Goal: Task Accomplishment & Management: Manage account settings

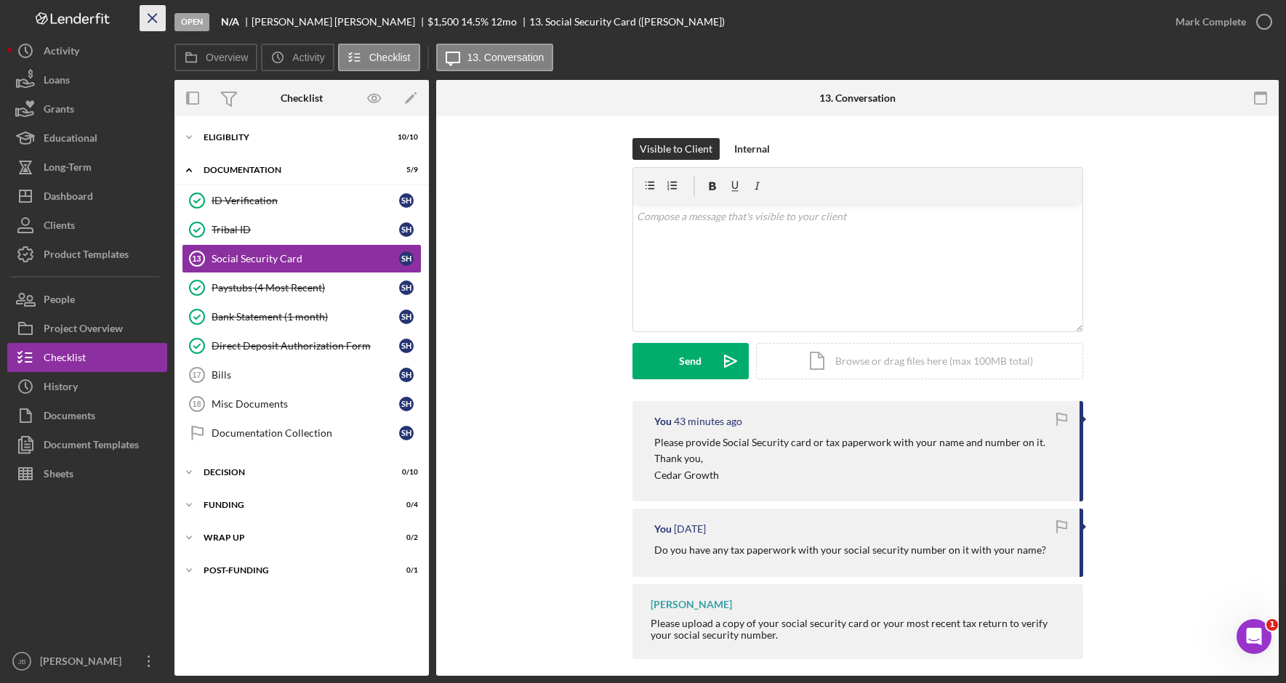
click at [152, 12] on icon "Icon/Menu Close" at bounding box center [153, 18] width 33 height 33
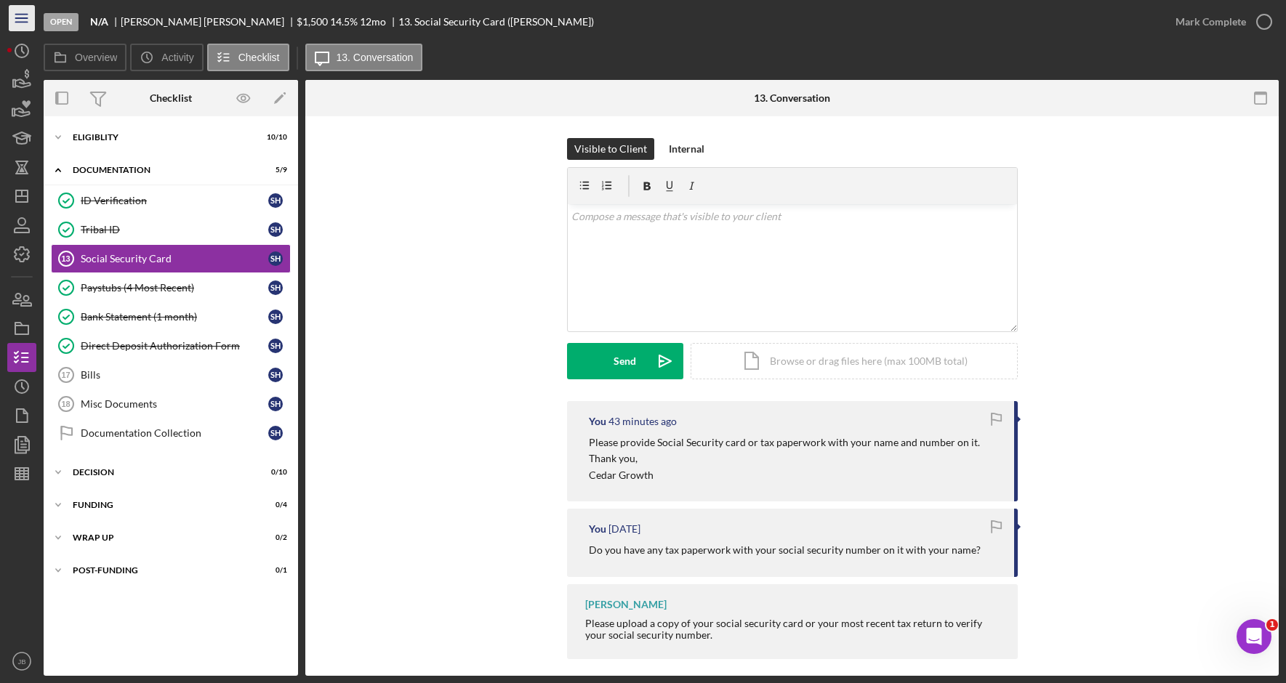
click at [25, 17] on icon "Icon/Menu" at bounding box center [22, 18] width 33 height 33
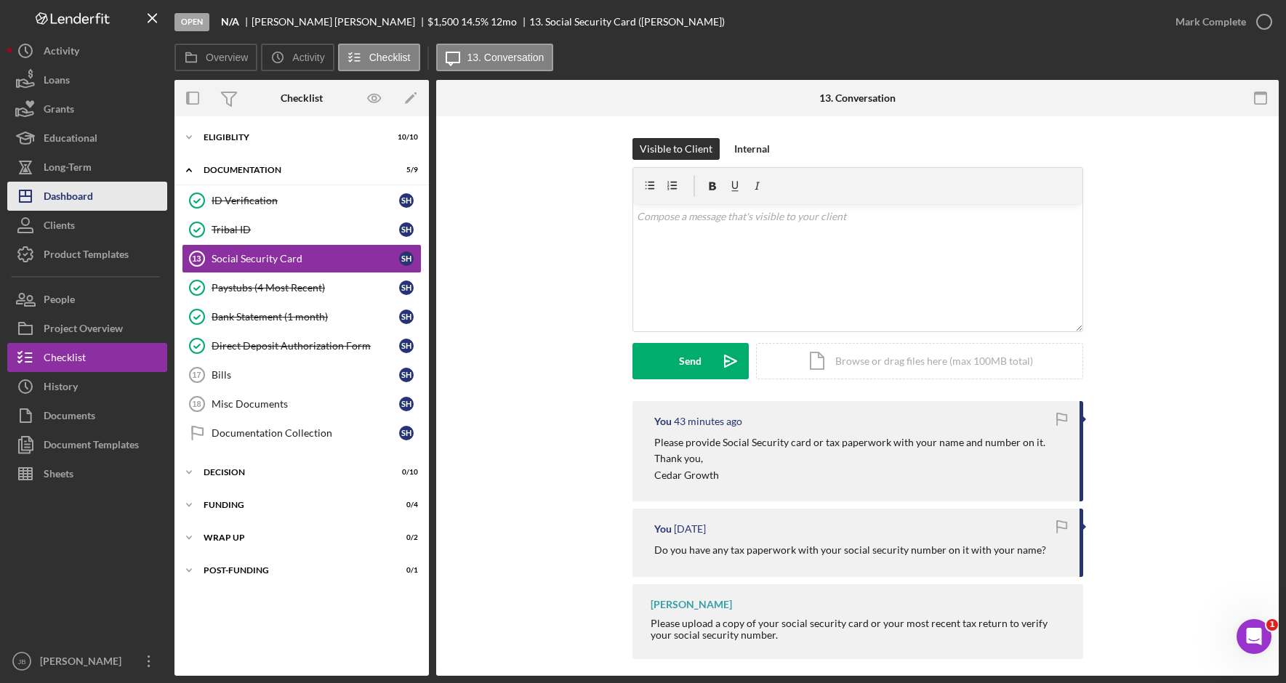
click at [115, 198] on button "Icon/Dashboard Dashboard" at bounding box center [87, 196] width 160 height 29
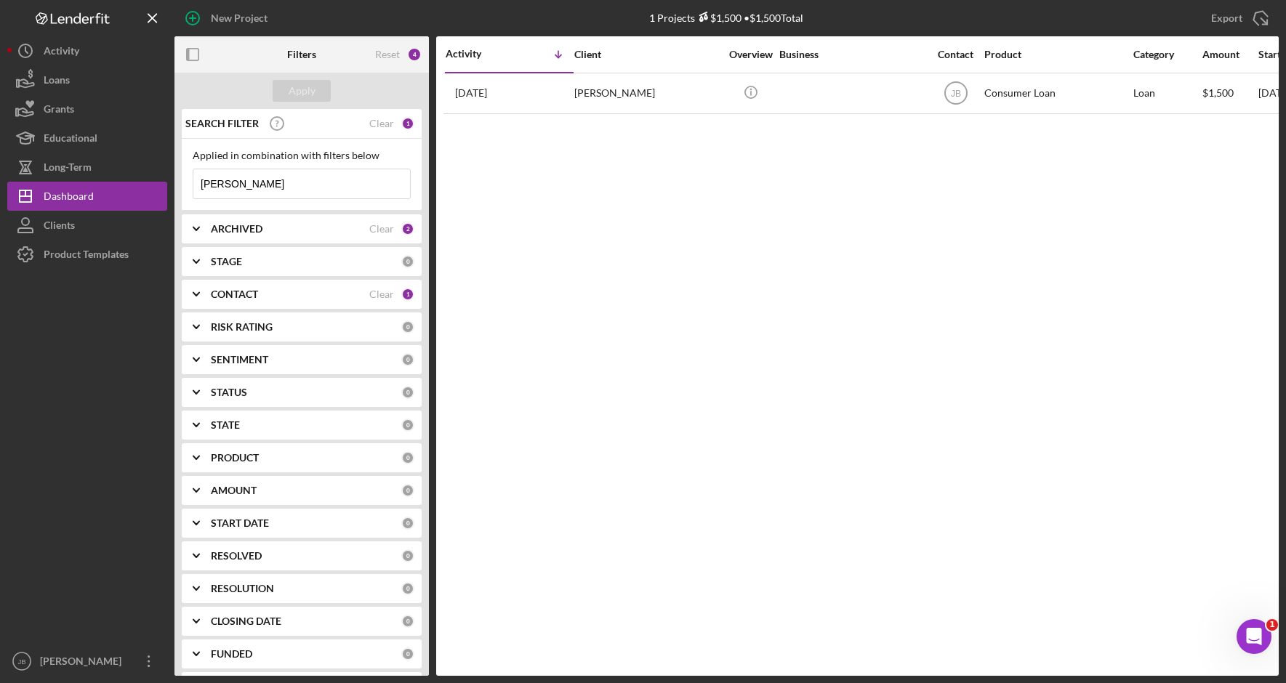
click at [264, 187] on input "[PERSON_NAME]" at bounding box center [301, 183] width 217 height 29
drag, startPoint x: 268, startPoint y: 188, endPoint x: 113, endPoint y: 174, distance: 155.5
click at [116, 174] on div "New Project 1 Projects $1,500 • $1,500 Total [PERSON_NAME] Export Icon/Export F…" at bounding box center [642, 338] width 1271 height 676
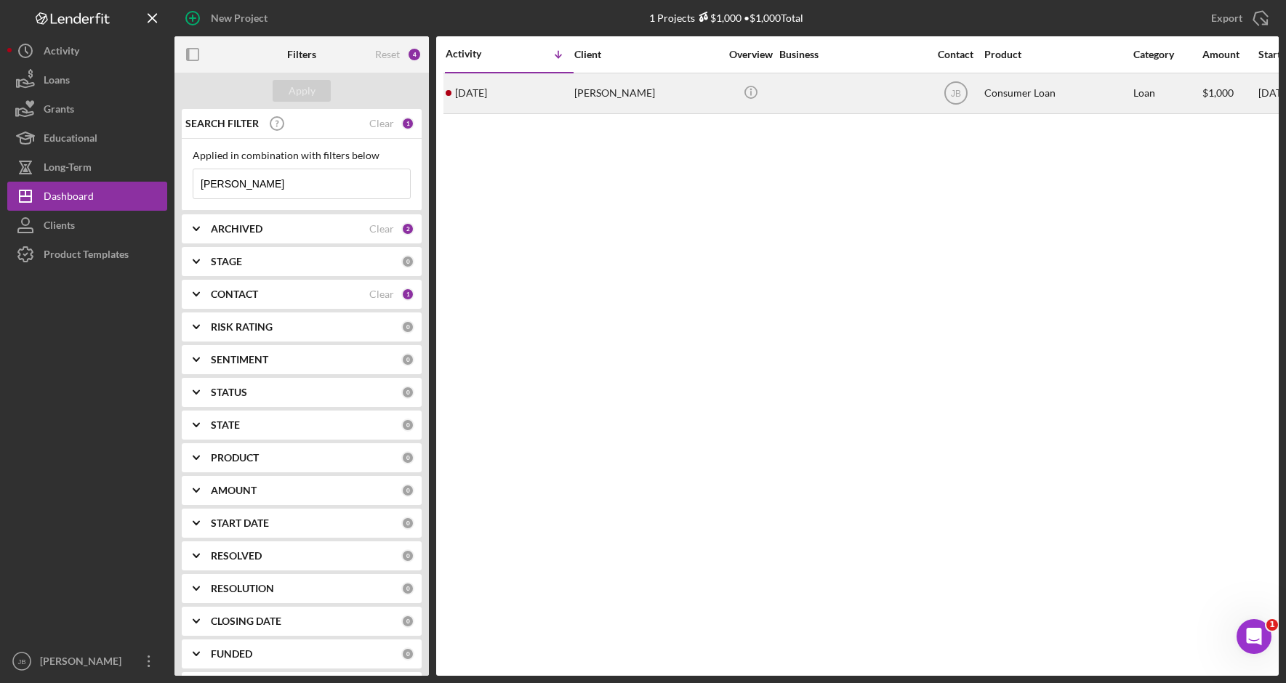
type input "[PERSON_NAME]"
click at [588, 105] on div "[PERSON_NAME]" at bounding box center [646, 93] width 145 height 39
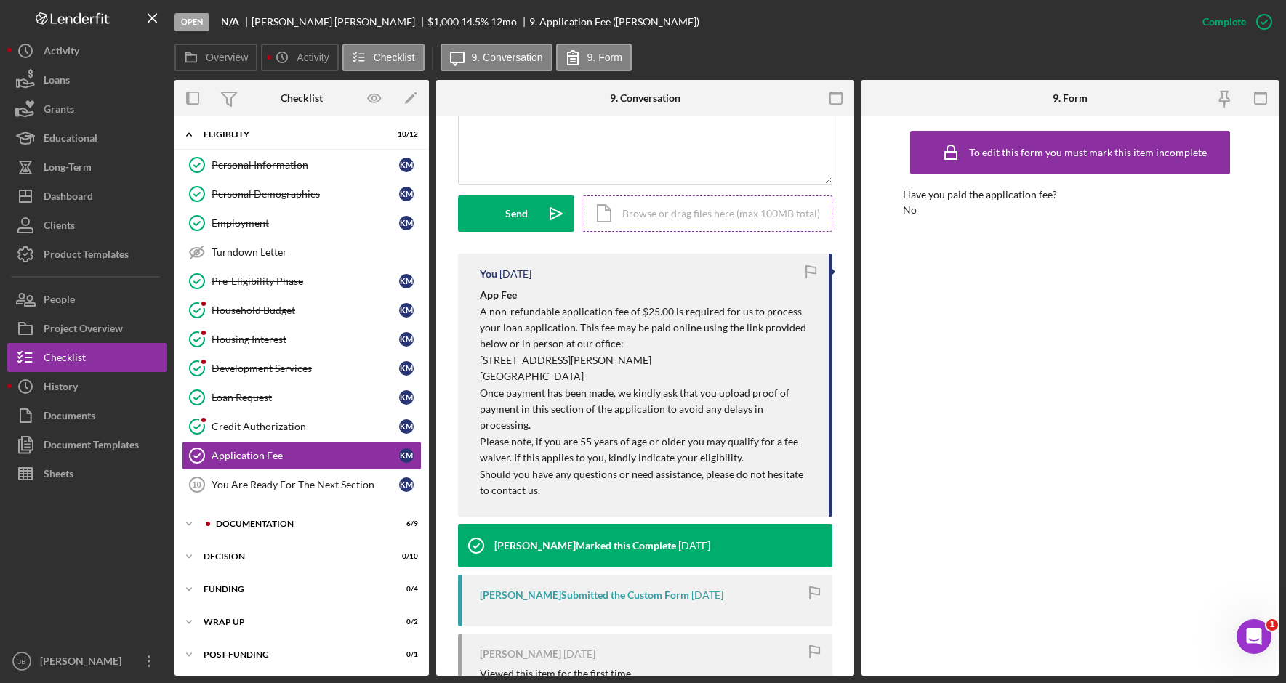
scroll to position [291, 0]
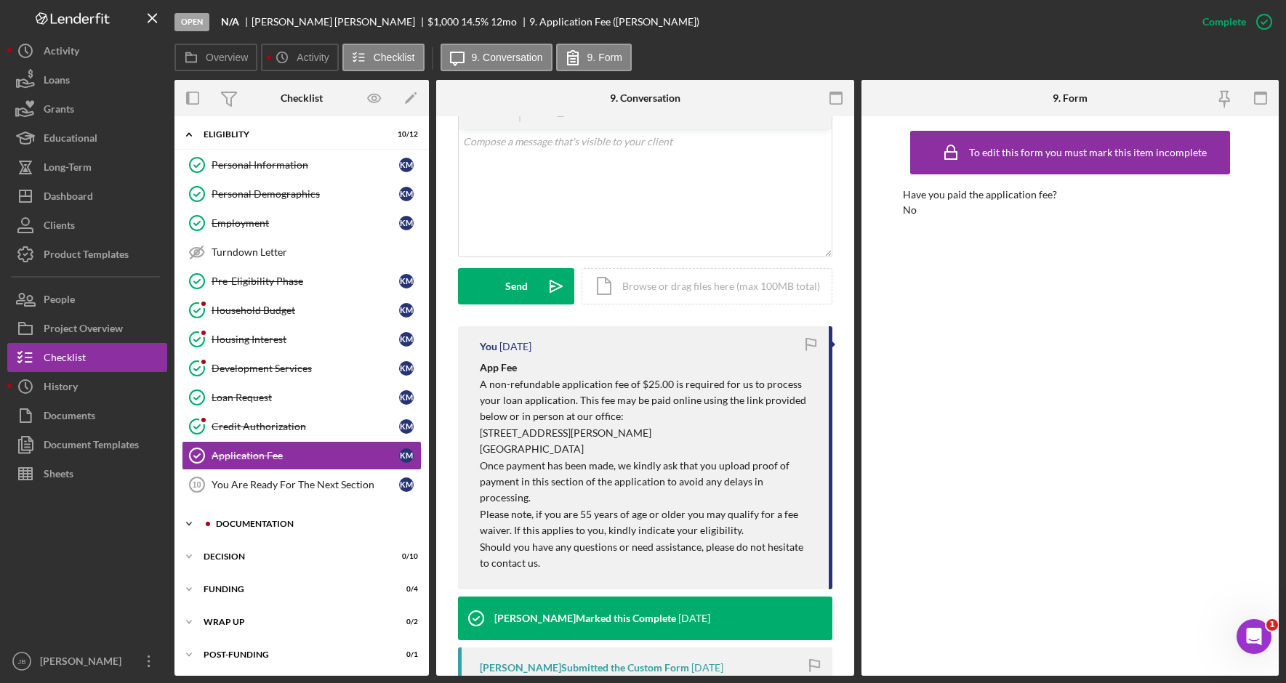
click at [268, 526] on div "Documentation" at bounding box center [313, 524] width 195 height 9
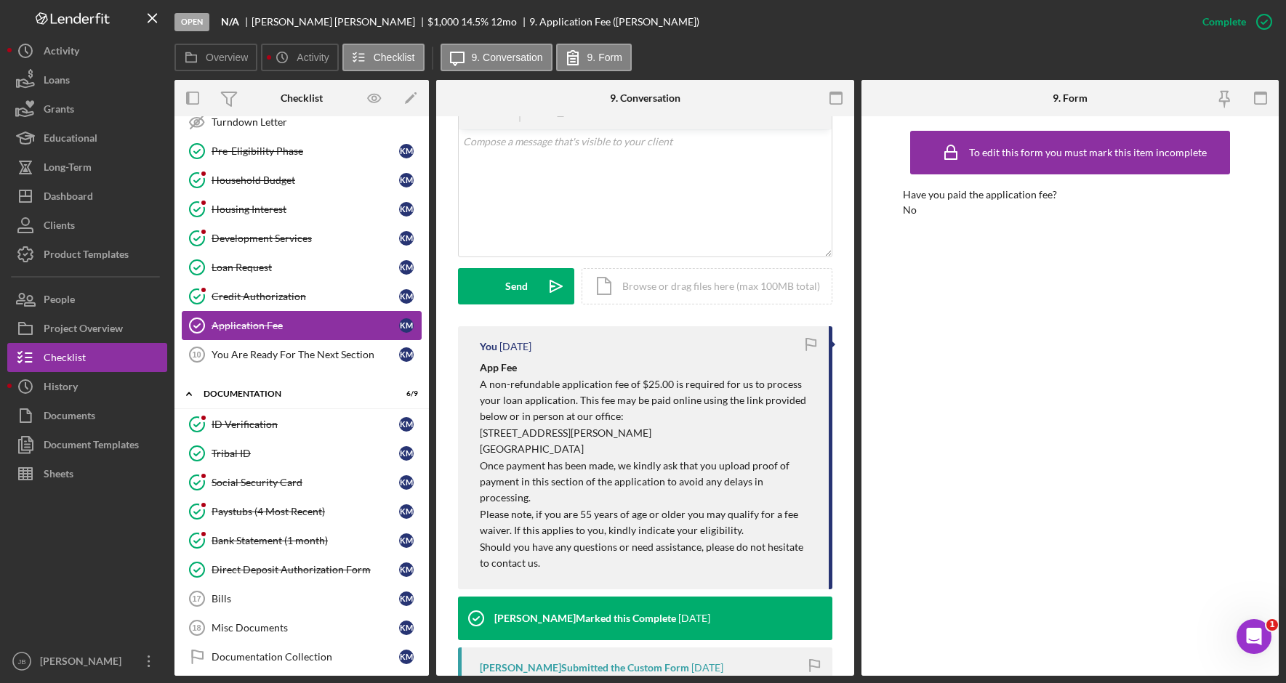
scroll to position [56, 0]
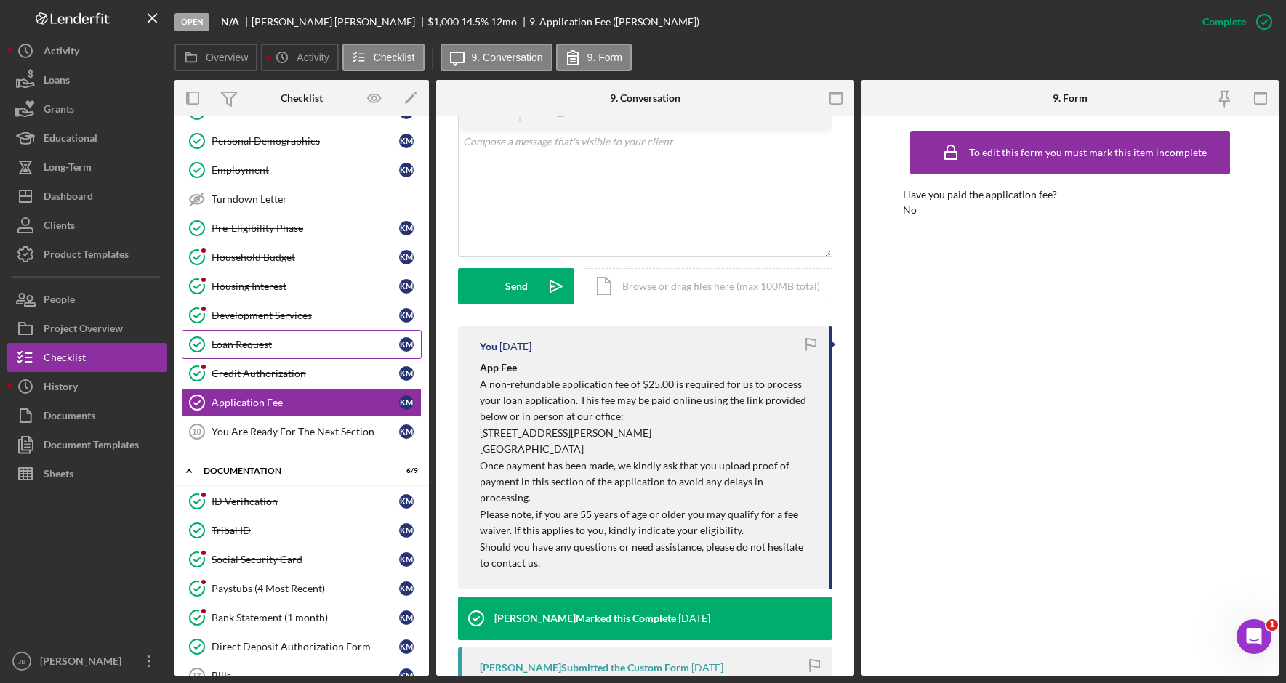
click at [344, 349] on div "Loan Request" at bounding box center [306, 345] width 188 height 12
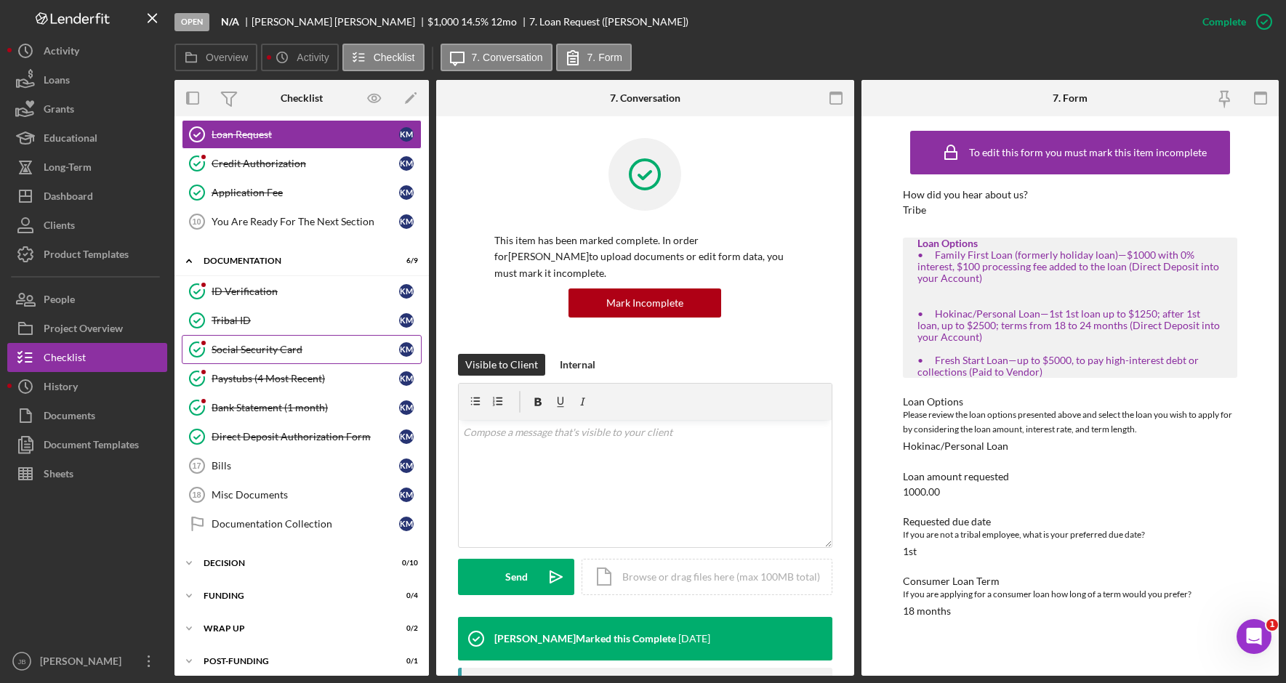
scroll to position [274, 0]
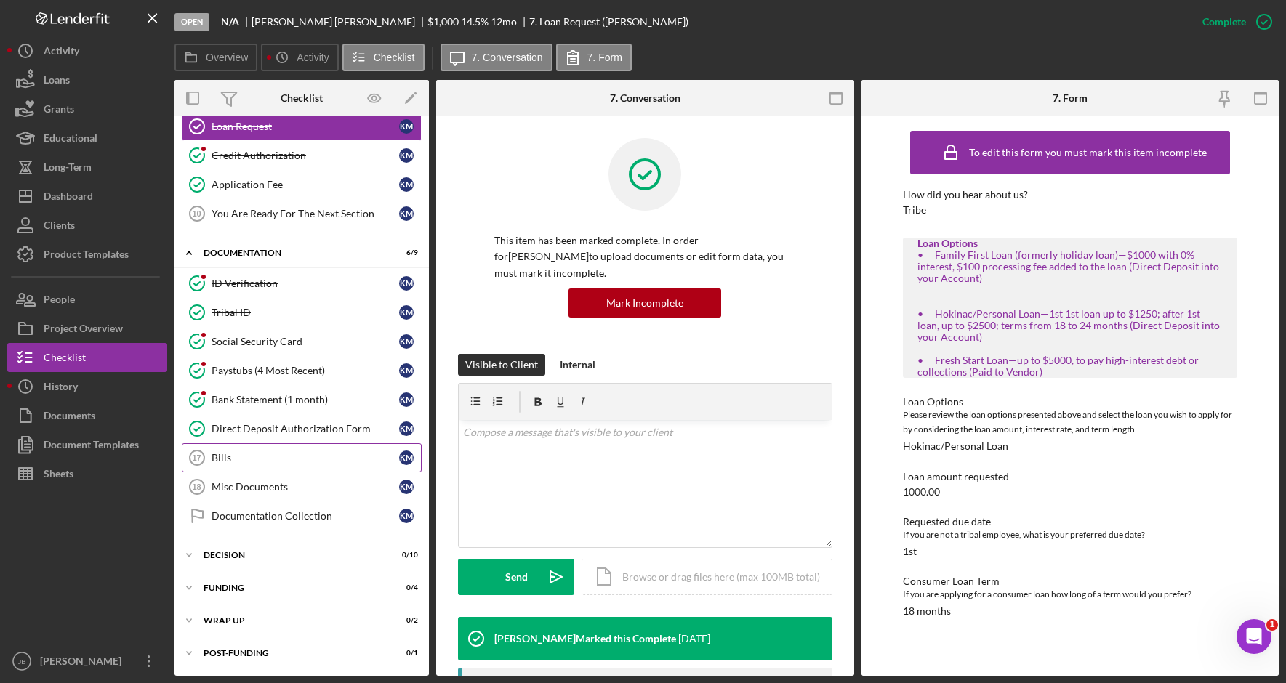
click at [302, 453] on div "Bills" at bounding box center [306, 458] width 188 height 12
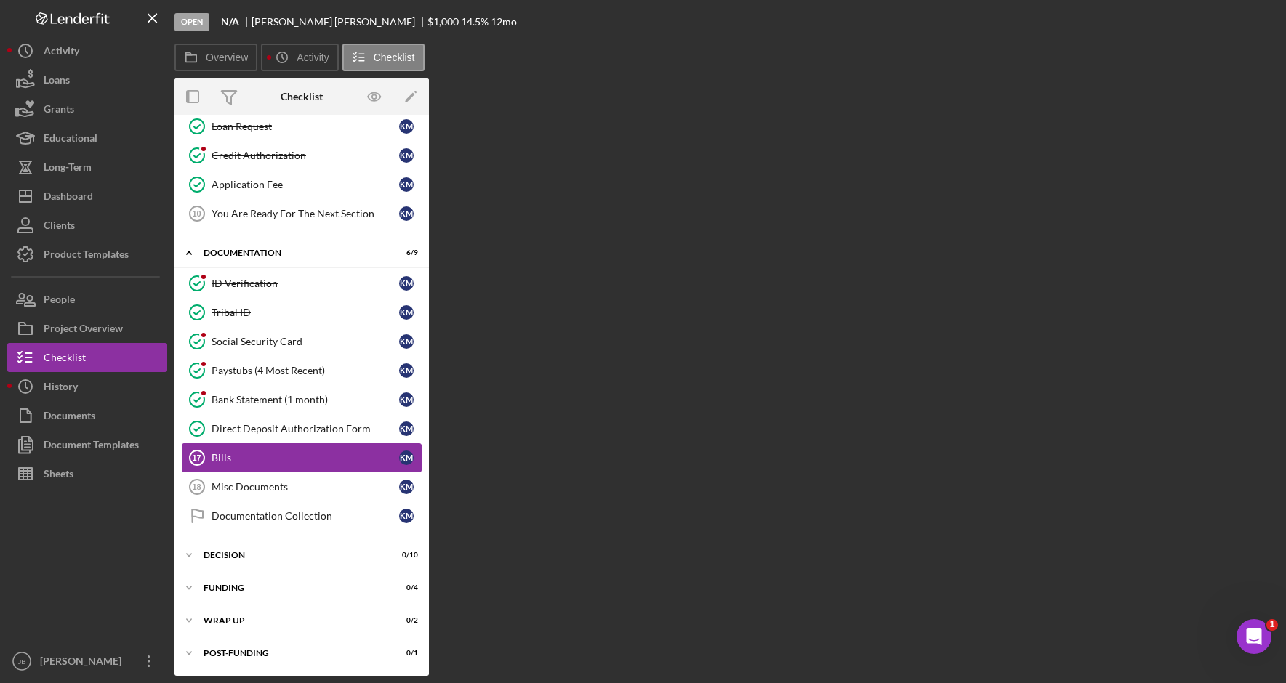
scroll to position [274, 0]
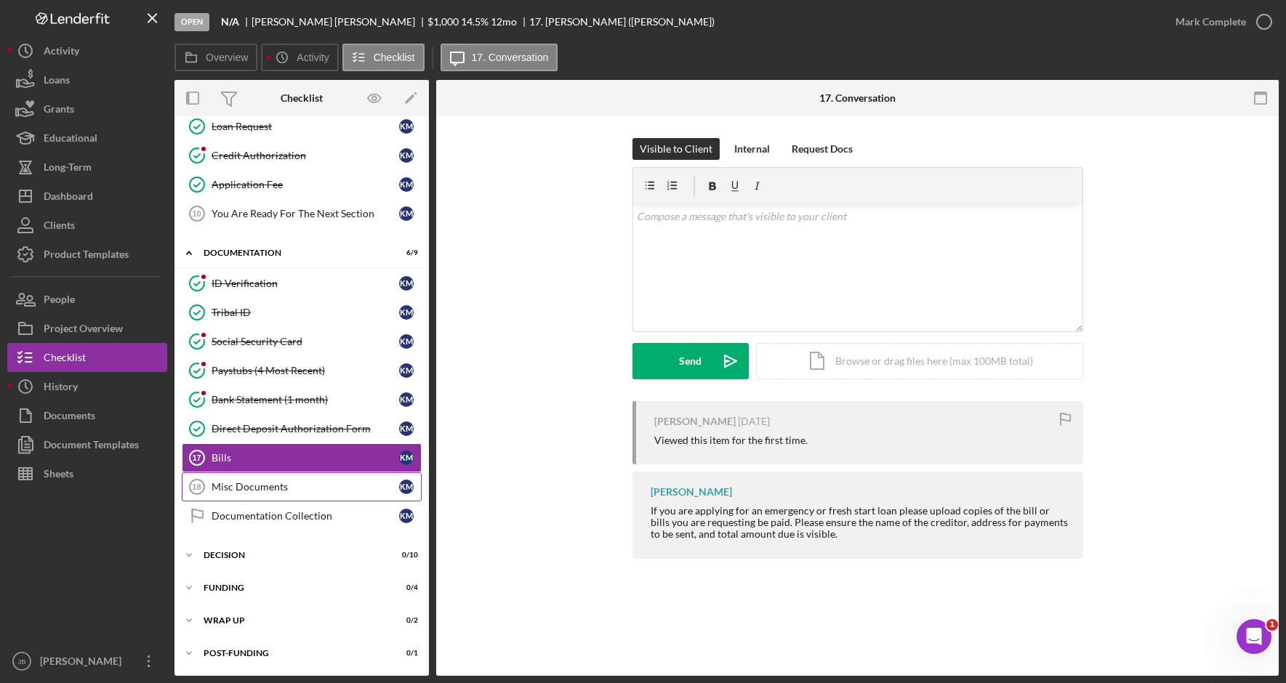
click at [290, 483] on div "Misc Documents" at bounding box center [306, 487] width 188 height 12
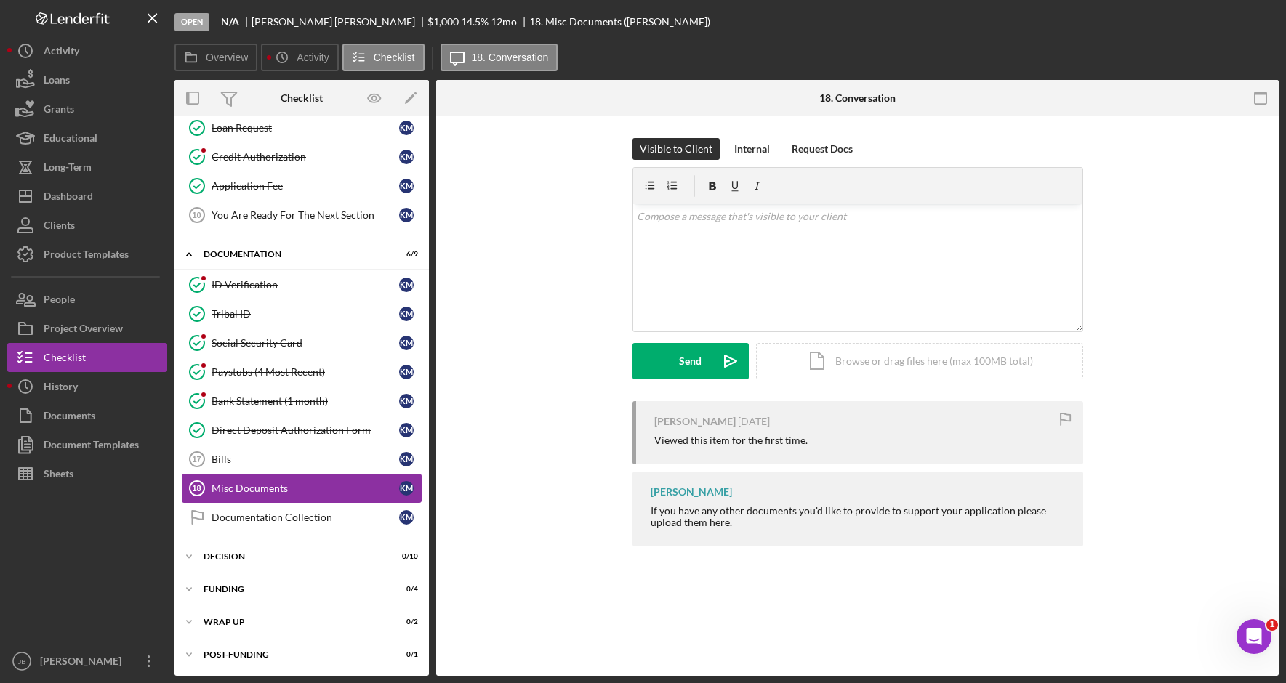
scroll to position [274, 0]
drag, startPoint x: 285, startPoint y: 507, endPoint x: 281, endPoint y: 483, distance: 24.3
click at [285, 505] on link "Documentation Collection Documentation Collection K M" at bounding box center [302, 516] width 240 height 29
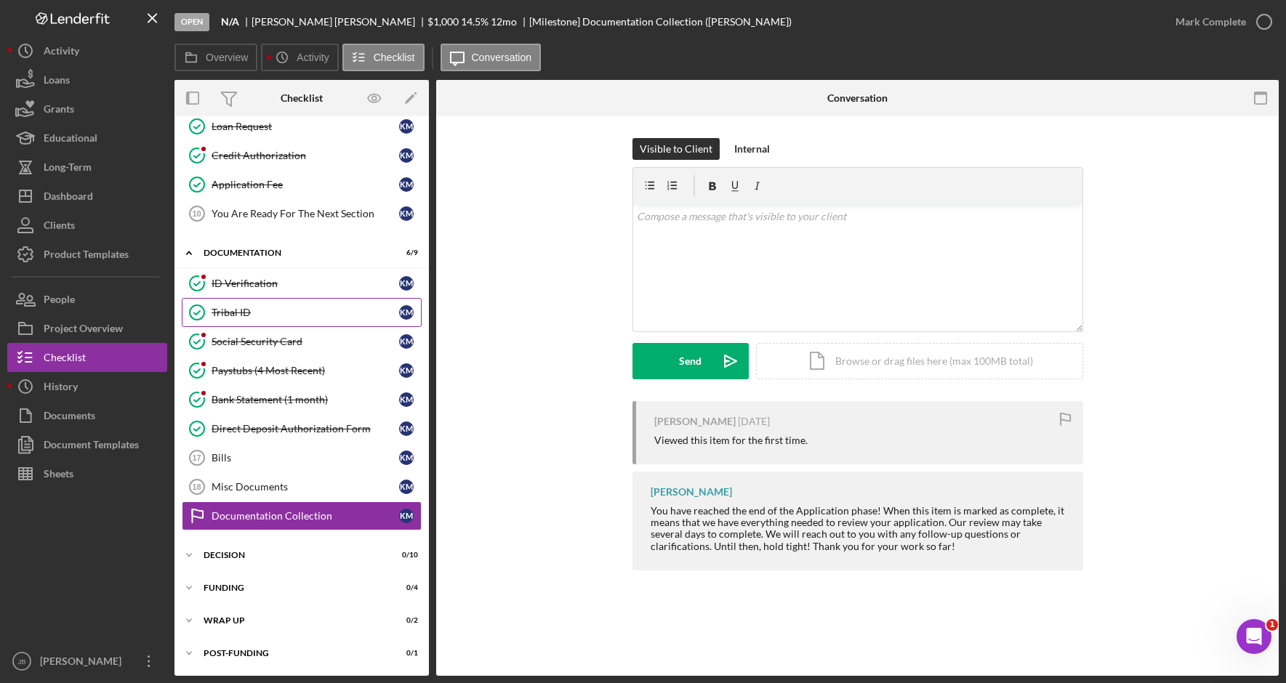
click at [288, 308] on div "Tribal ID" at bounding box center [306, 313] width 188 height 12
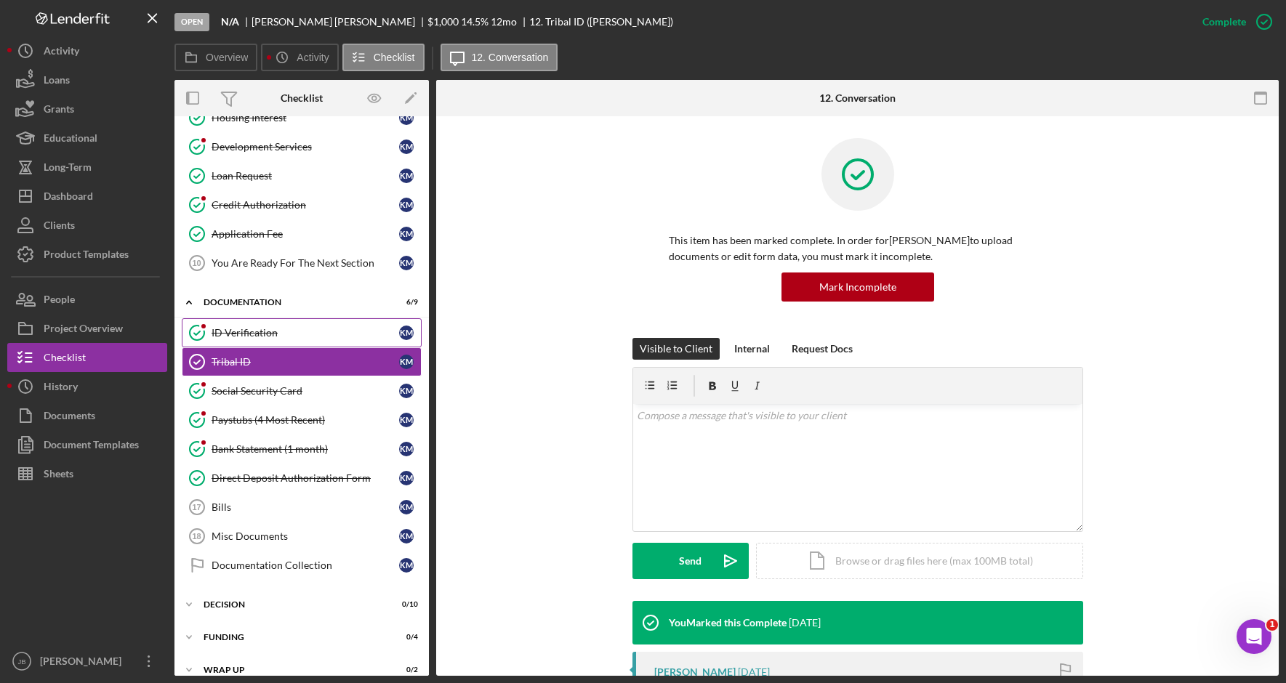
scroll to position [201, 0]
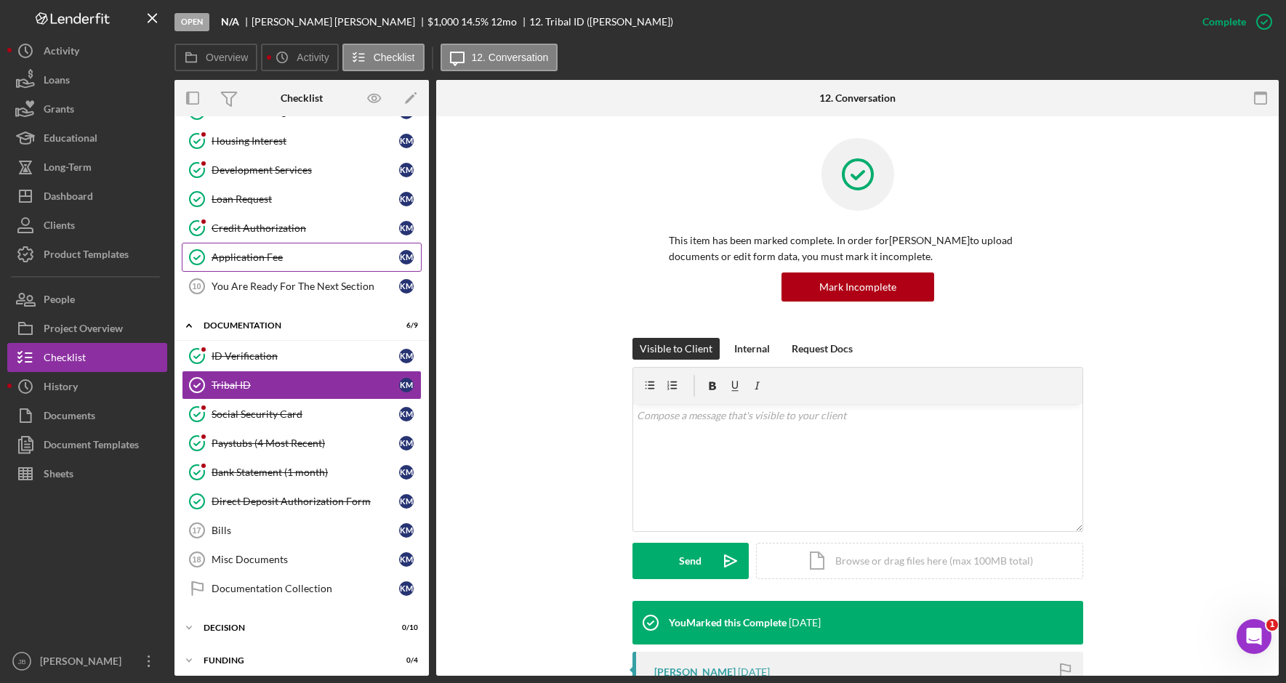
click at [313, 261] on div "Application Fee" at bounding box center [306, 258] width 188 height 12
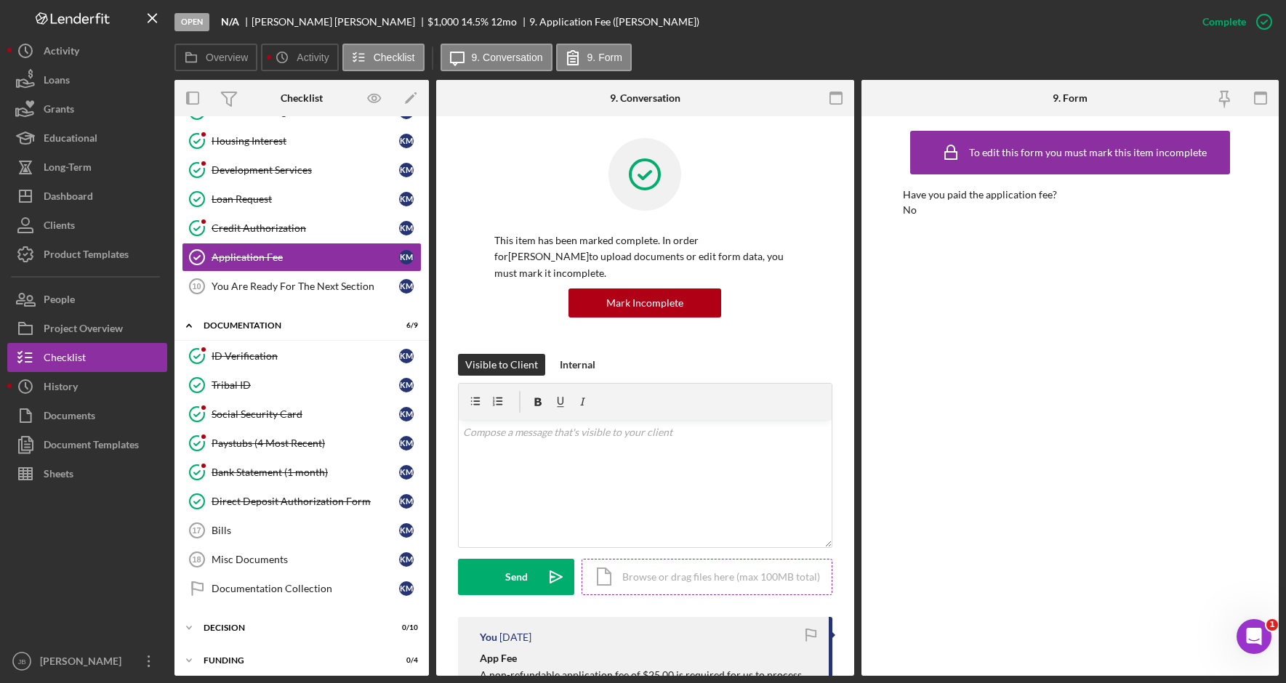
click at [661, 566] on div "Icon/Document Browse or drag files here (max 100MB total) Tap to choose files o…" at bounding box center [707, 577] width 251 height 36
click at [550, 571] on icon "submit" at bounding box center [555, 576] width 17 height 11
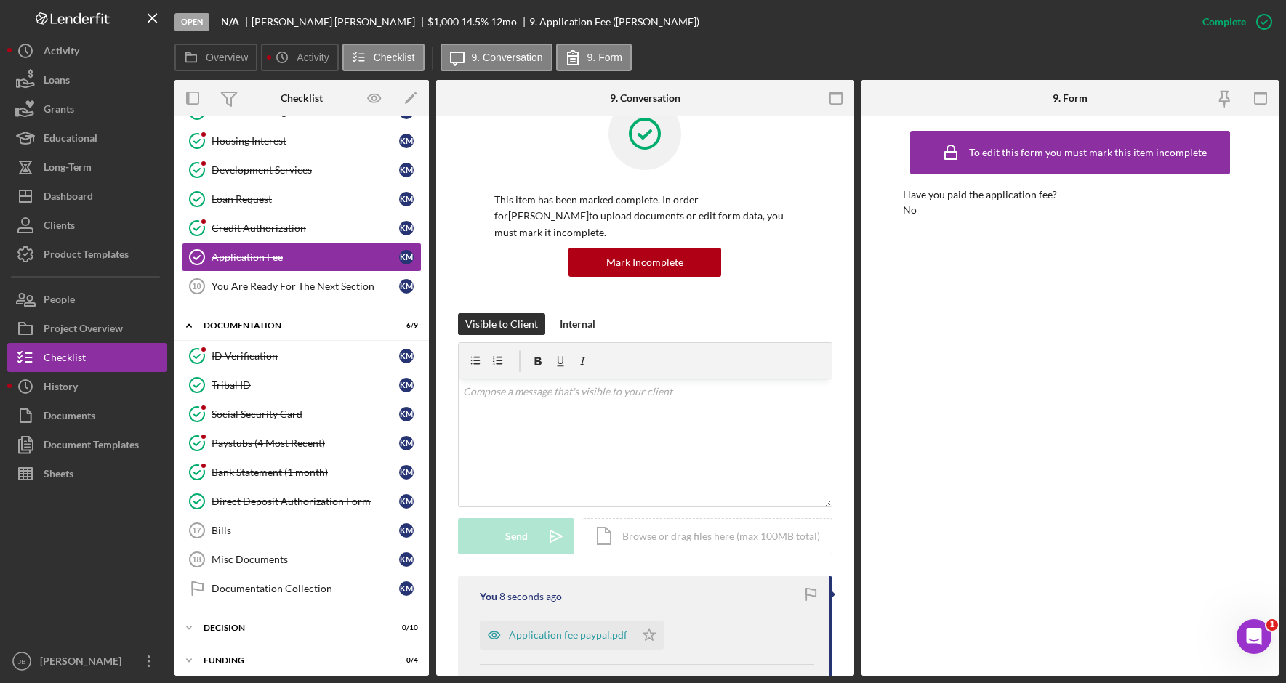
scroll to position [73, 0]
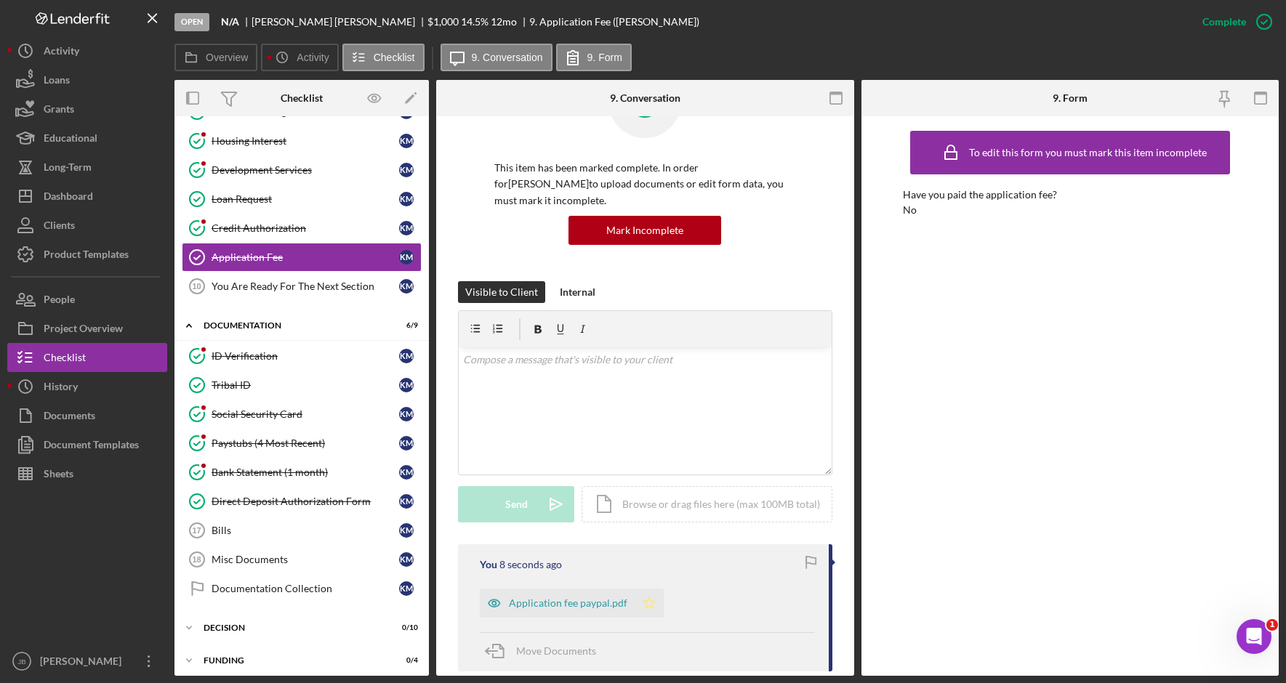
click at [652, 589] on icon "Icon/Star" at bounding box center [649, 603] width 29 height 29
click at [1261, 20] on icon "button" at bounding box center [1264, 22] width 36 height 36
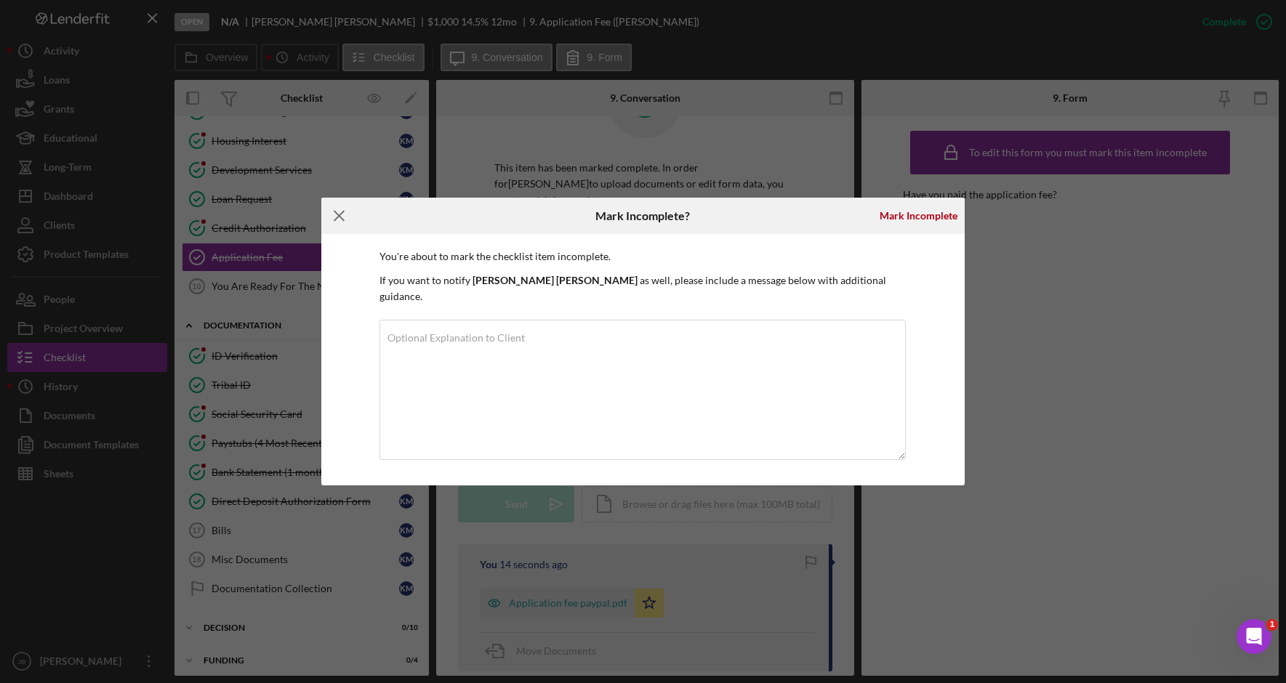
click at [345, 225] on icon "Icon/Menu Close" at bounding box center [339, 216] width 36 height 36
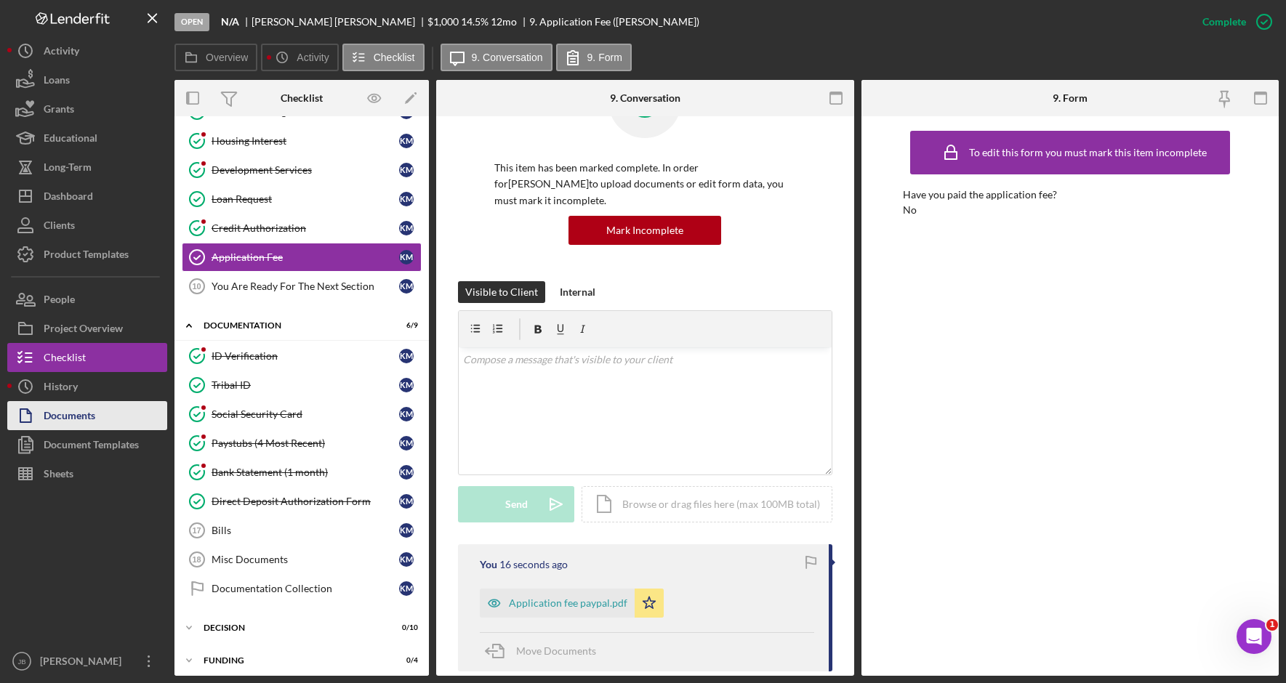
click at [104, 424] on button "Documents" at bounding box center [87, 415] width 160 height 29
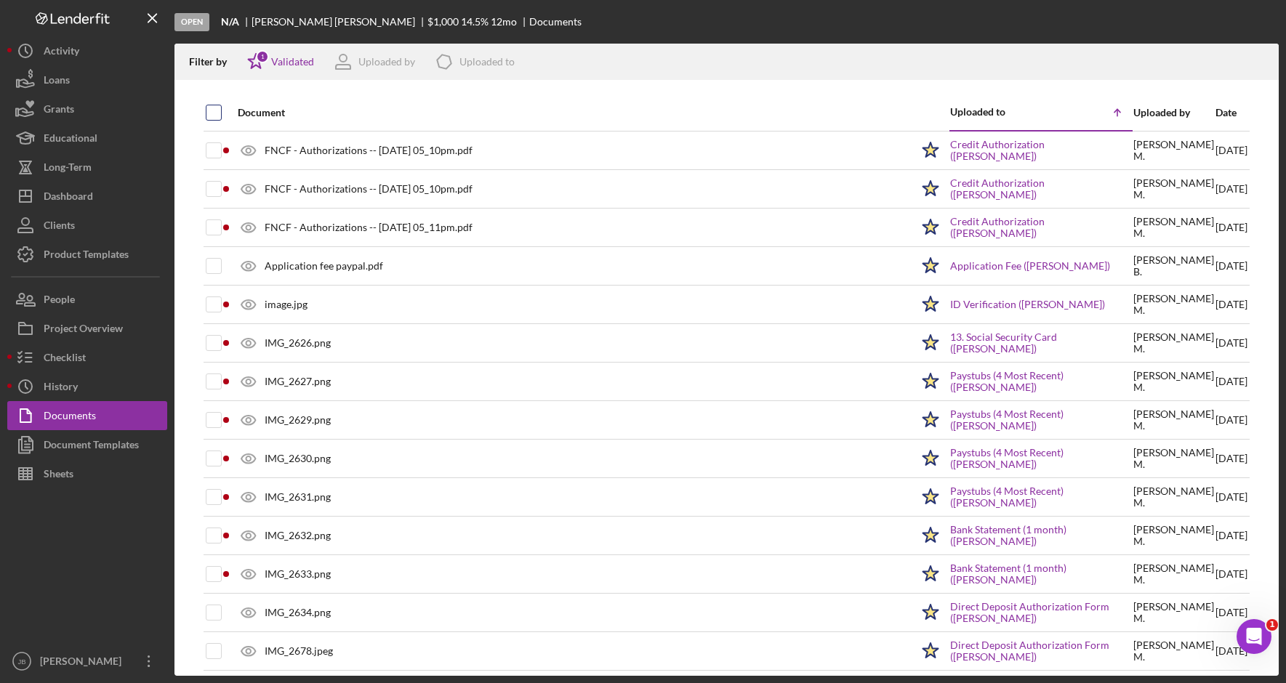
click at [215, 112] on input "checkbox" at bounding box center [213, 112] width 15 height 15
checkbox input "true"
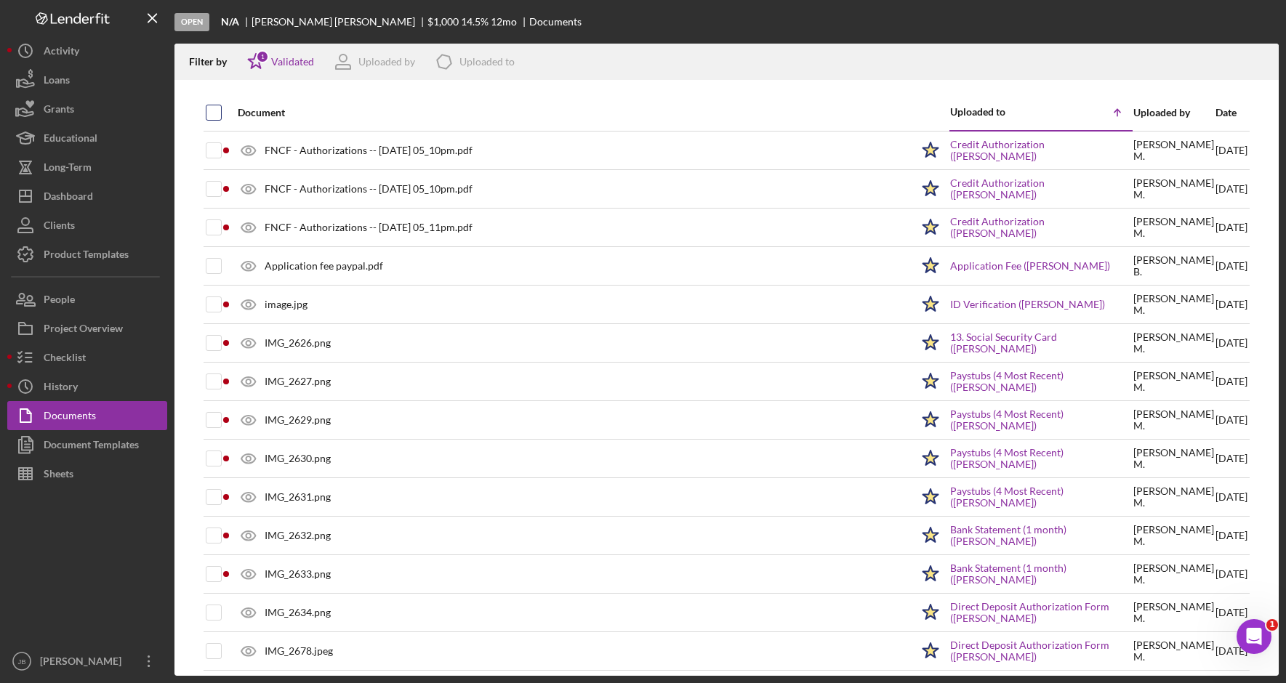
checkbox input "true"
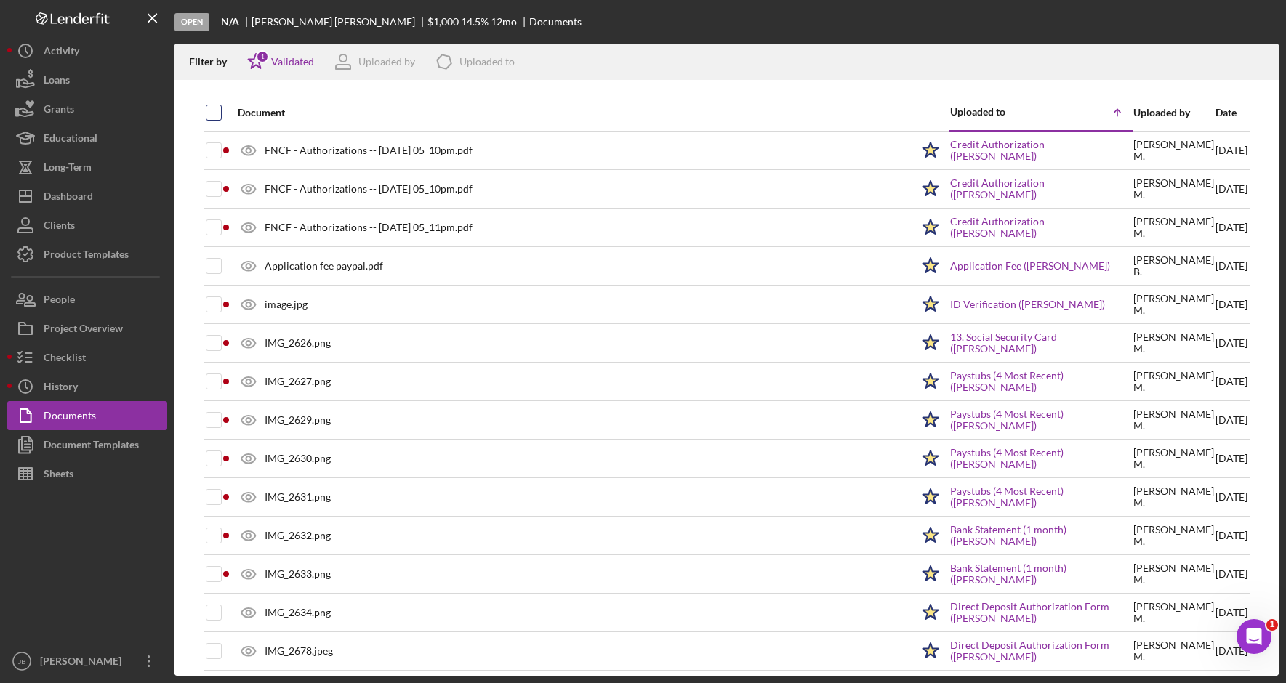
checkbox input "true"
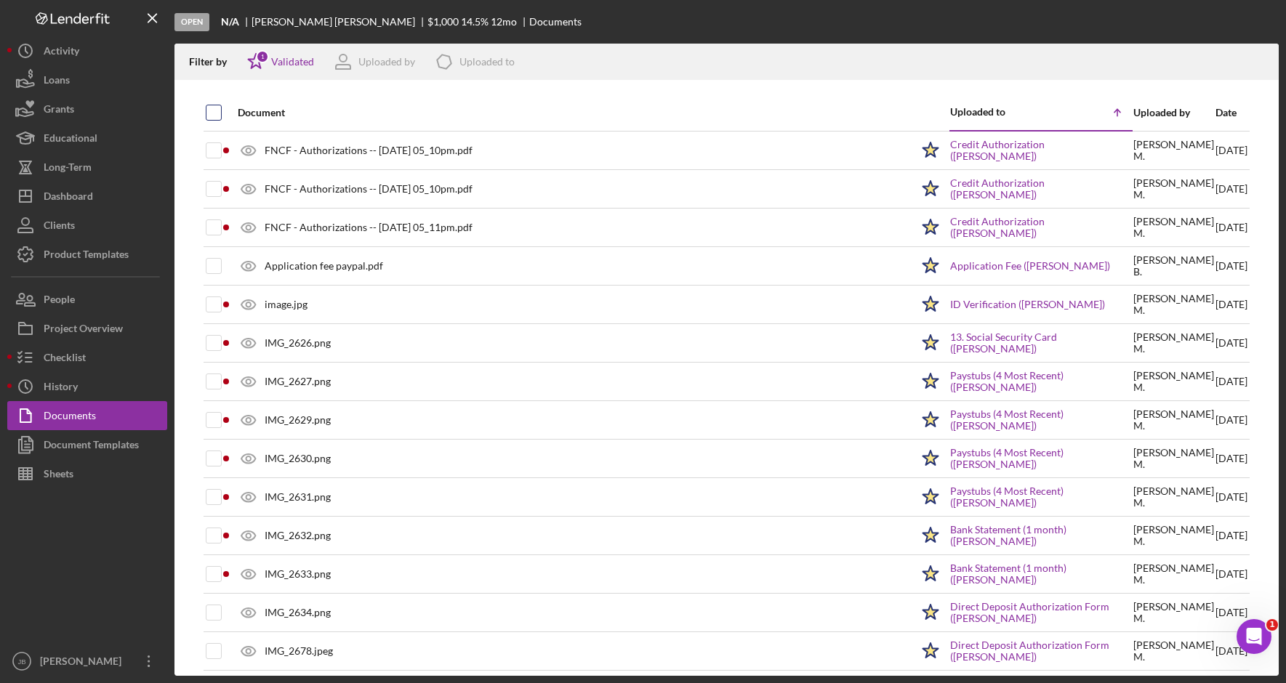
checkbox input "true"
click at [1258, 63] on icon "Icon/Download" at bounding box center [1261, 62] width 33 height 33
click at [688, 16] on div "Open N/A [PERSON_NAME] $1,000 $1,000 14.5 % 12 mo Documents" at bounding box center [726, 22] width 1104 height 44
click at [739, 50] on div "Filter by Icon/Star 1 Validated Uploaded by Icon/Product Uploaded to" at bounding box center [708, 62] width 1068 height 36
click at [293, 22] on div "[PERSON_NAME]" at bounding box center [340, 22] width 176 height 12
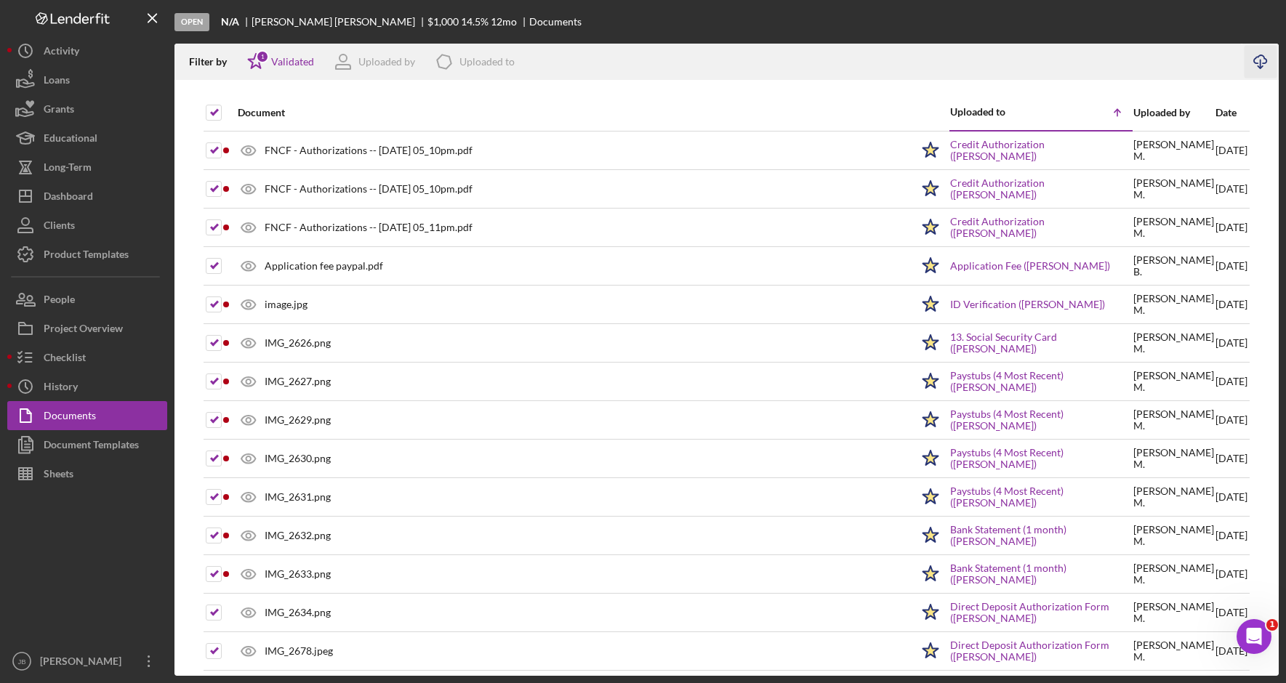
click at [302, 22] on div "[PERSON_NAME]" at bounding box center [340, 22] width 176 height 12
click at [124, 393] on button "Icon/History History" at bounding box center [87, 386] width 160 height 29
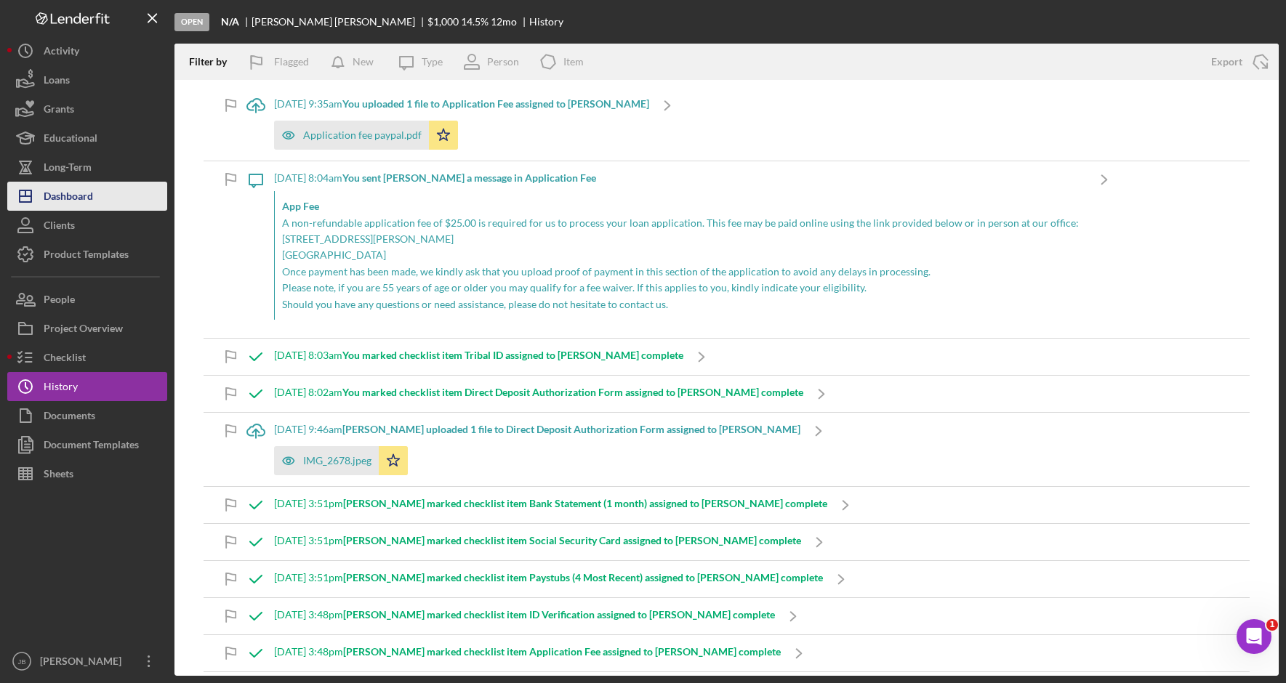
click at [122, 199] on button "Icon/Dashboard Dashboard" at bounding box center [87, 196] width 160 height 29
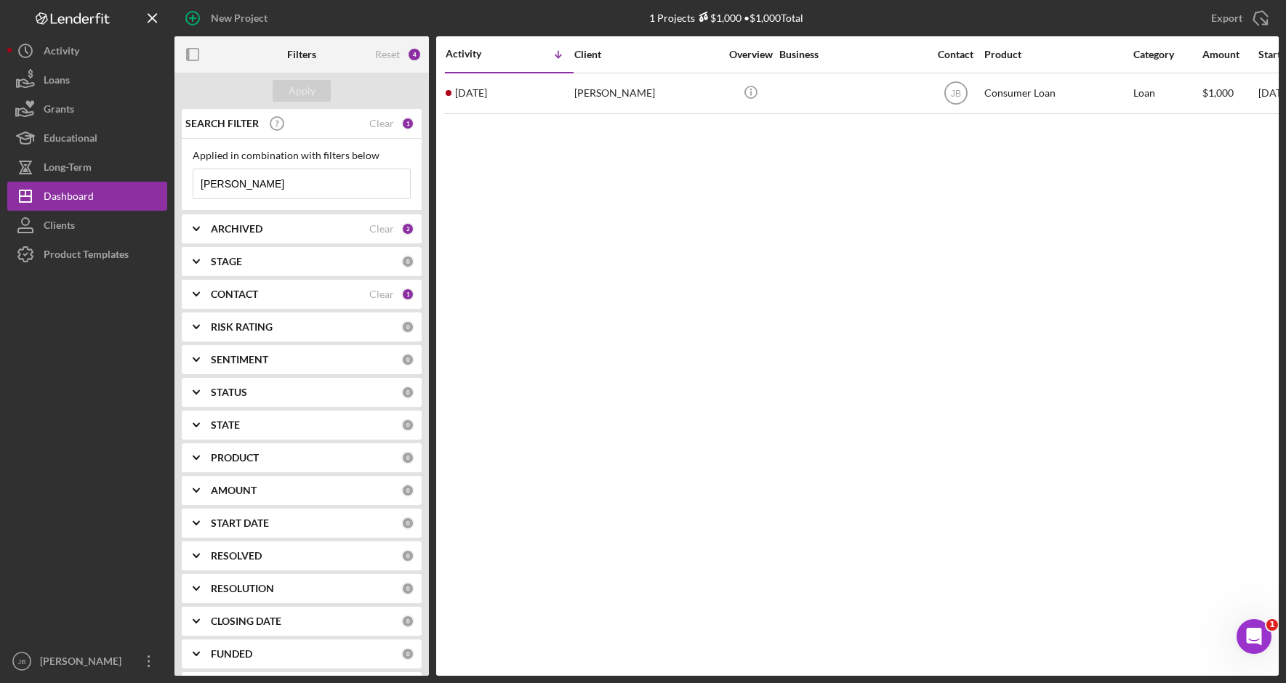
click at [246, 186] on input "[PERSON_NAME]" at bounding box center [301, 183] width 217 height 29
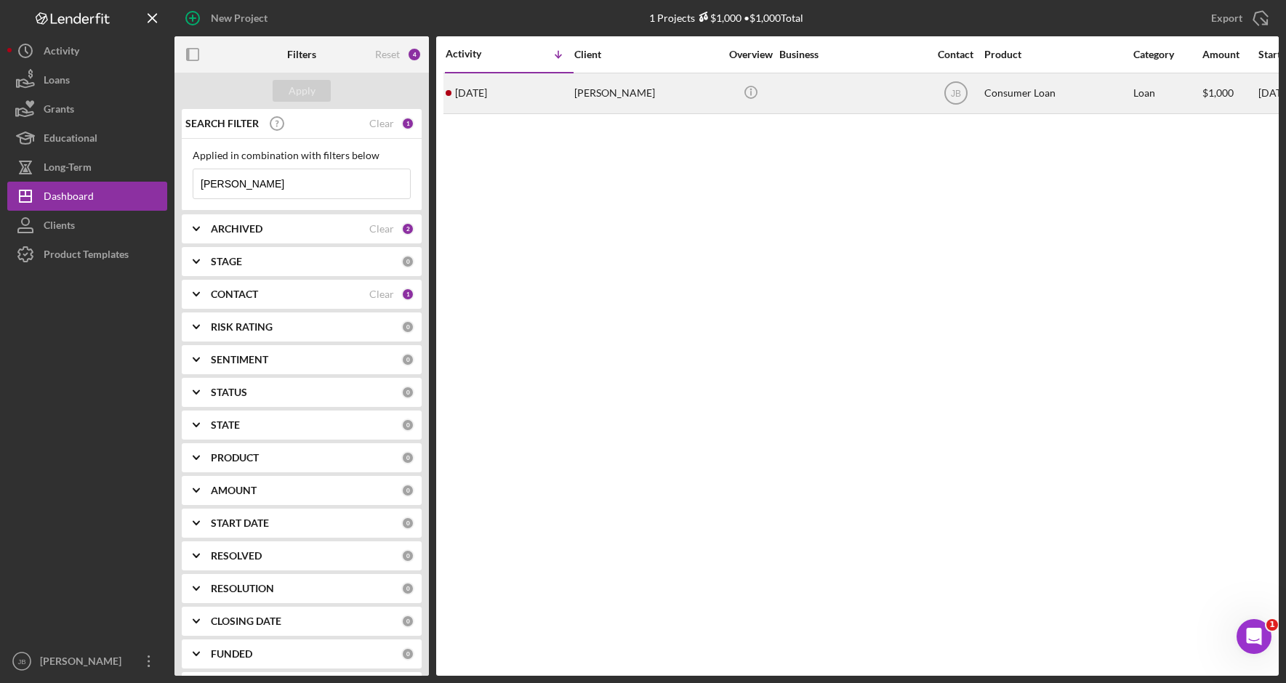
click at [618, 92] on div "[PERSON_NAME]" at bounding box center [646, 93] width 145 height 39
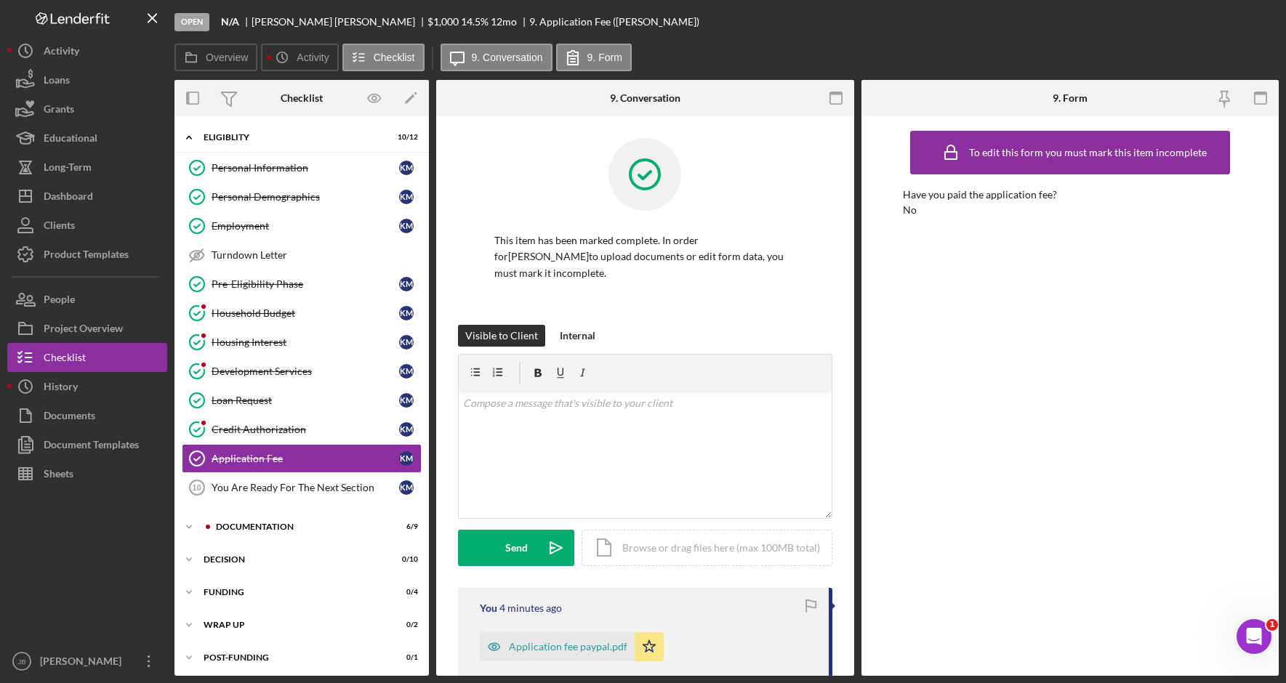
scroll to position [3, 0]
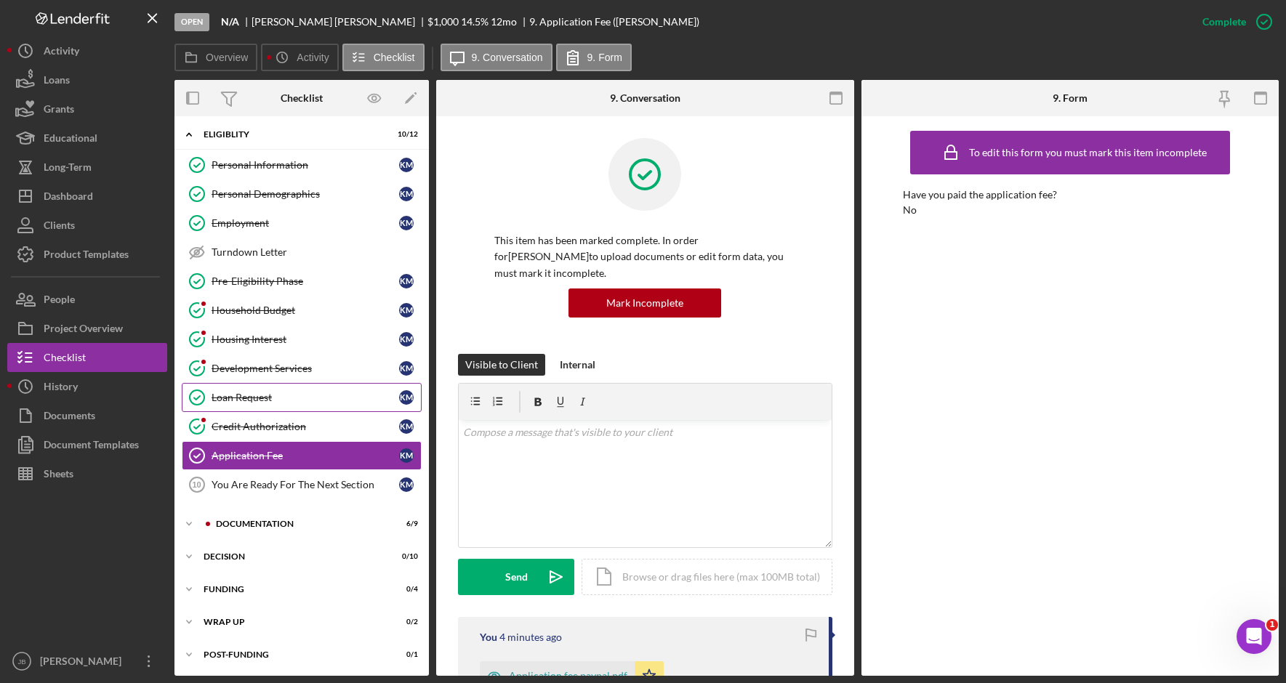
click at [325, 397] on div "Loan Request" at bounding box center [306, 398] width 188 height 12
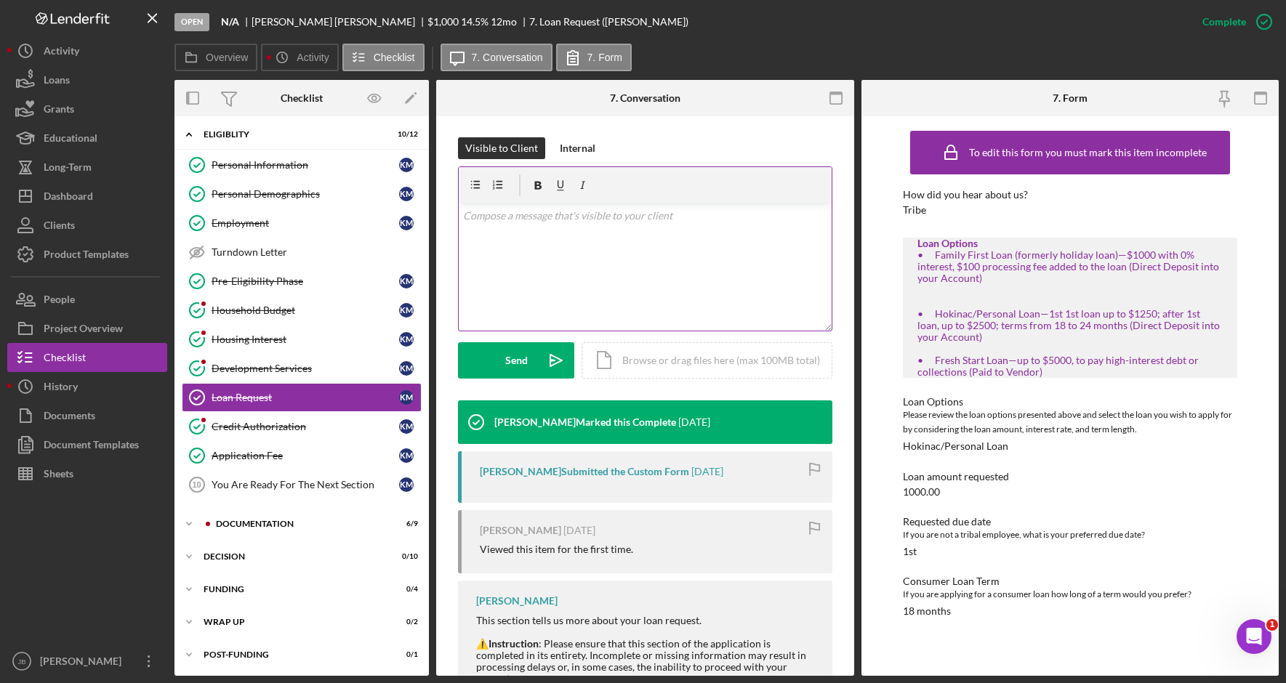
scroll to position [218, 0]
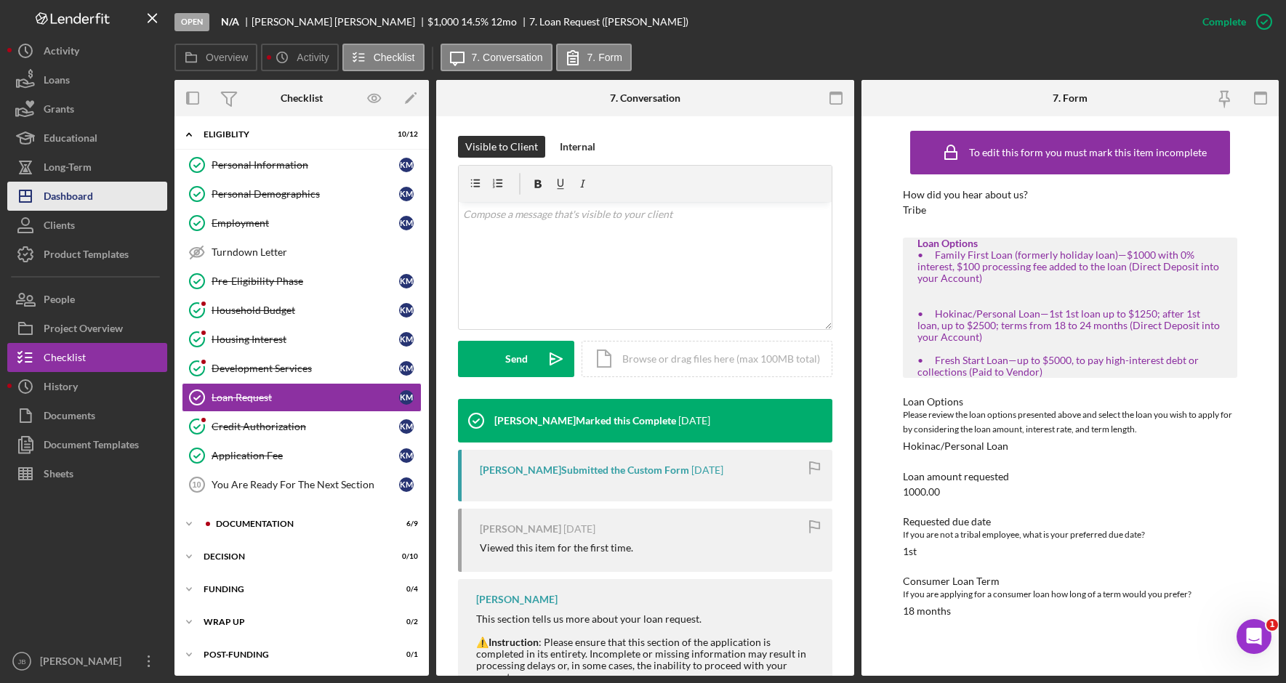
click at [126, 187] on button "Icon/Dashboard Dashboard" at bounding box center [87, 196] width 160 height 29
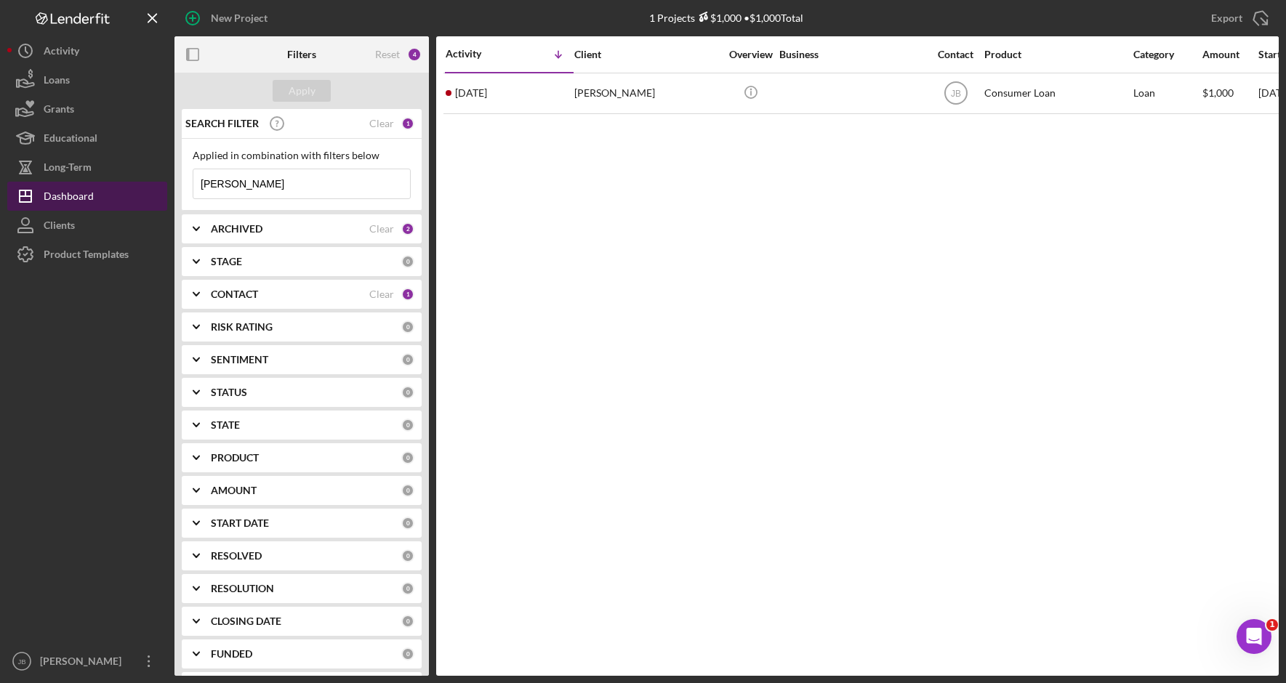
drag, startPoint x: 253, startPoint y: 182, endPoint x: 166, endPoint y: 182, distance: 86.5
click at [166, 182] on div "New Project 1 Projects $1,000 • $1,000 Total [PERSON_NAME] Export Icon/Export F…" at bounding box center [642, 338] width 1271 height 676
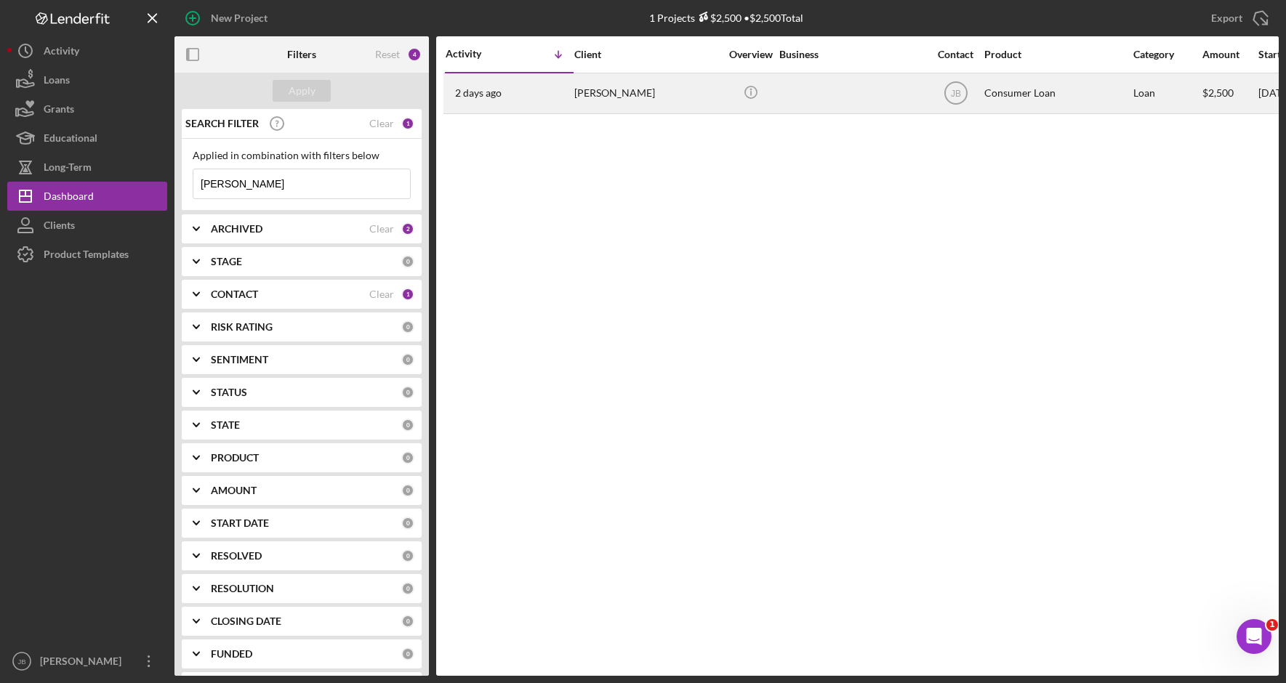
type input "[PERSON_NAME]"
click at [604, 96] on div "[PERSON_NAME]" at bounding box center [646, 93] width 145 height 39
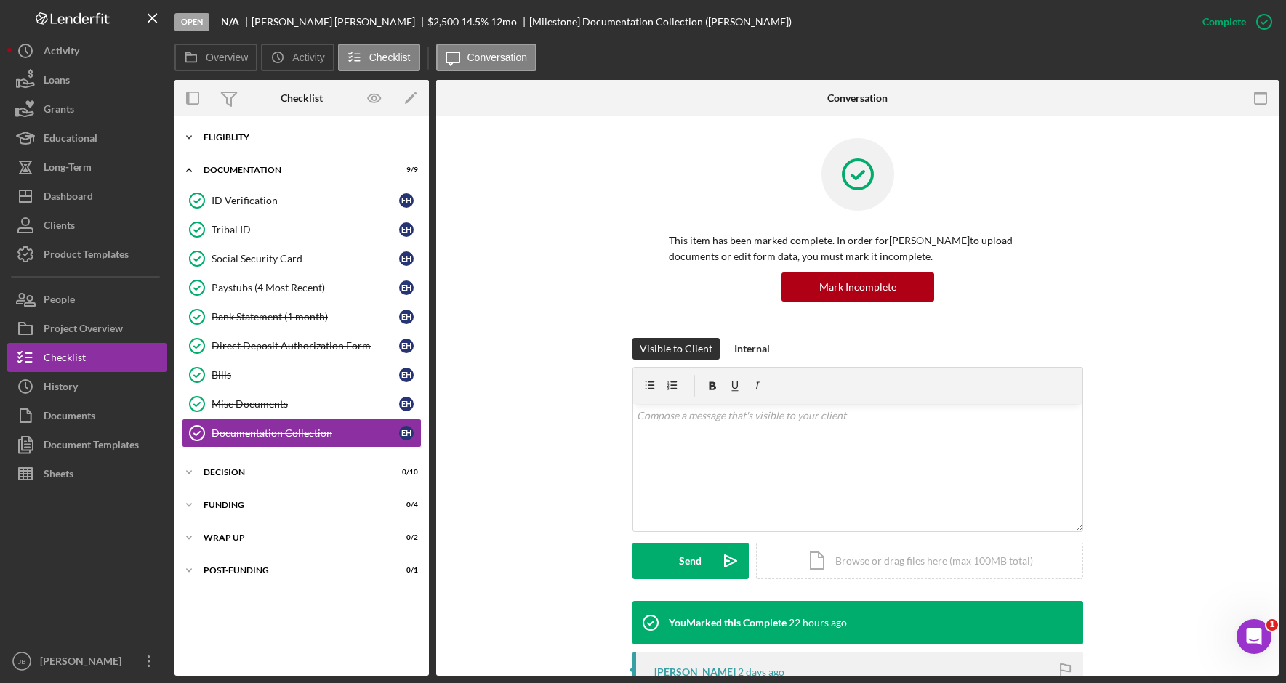
click at [257, 145] on div "Icon/Expander Eligiblity 11 / 12" at bounding box center [301, 137] width 254 height 29
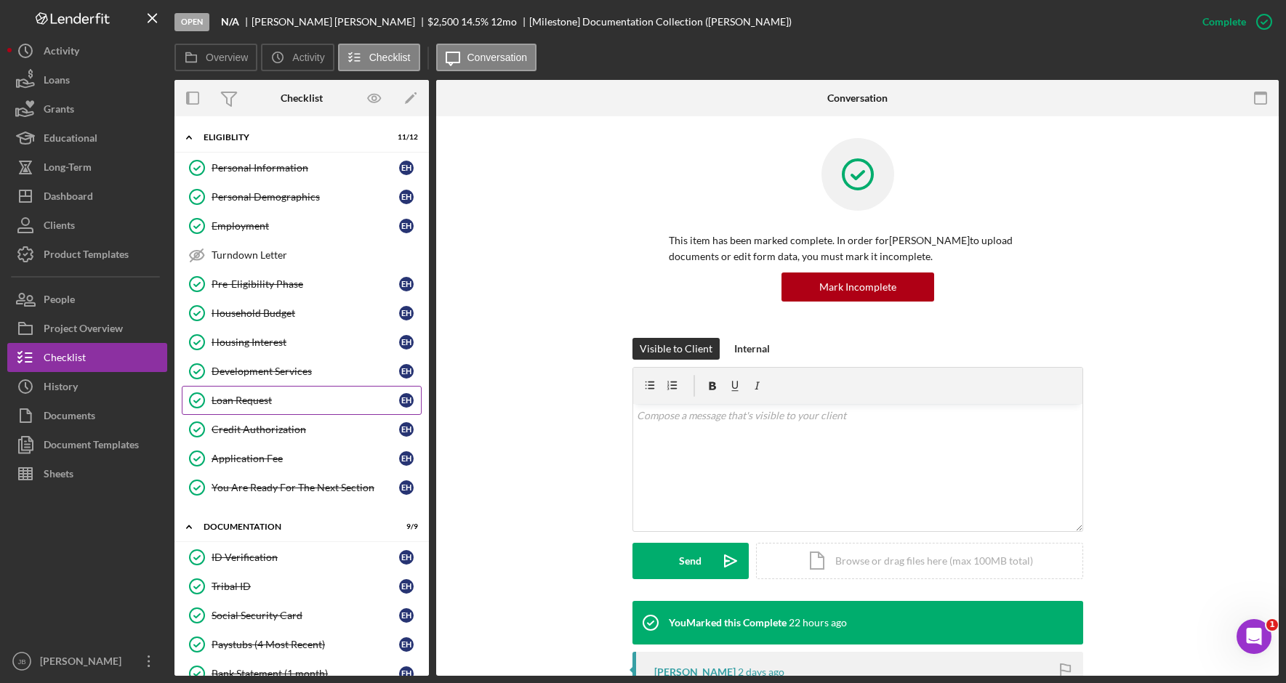
click at [292, 392] on link "Loan Request Loan Request E H" at bounding box center [302, 400] width 240 height 29
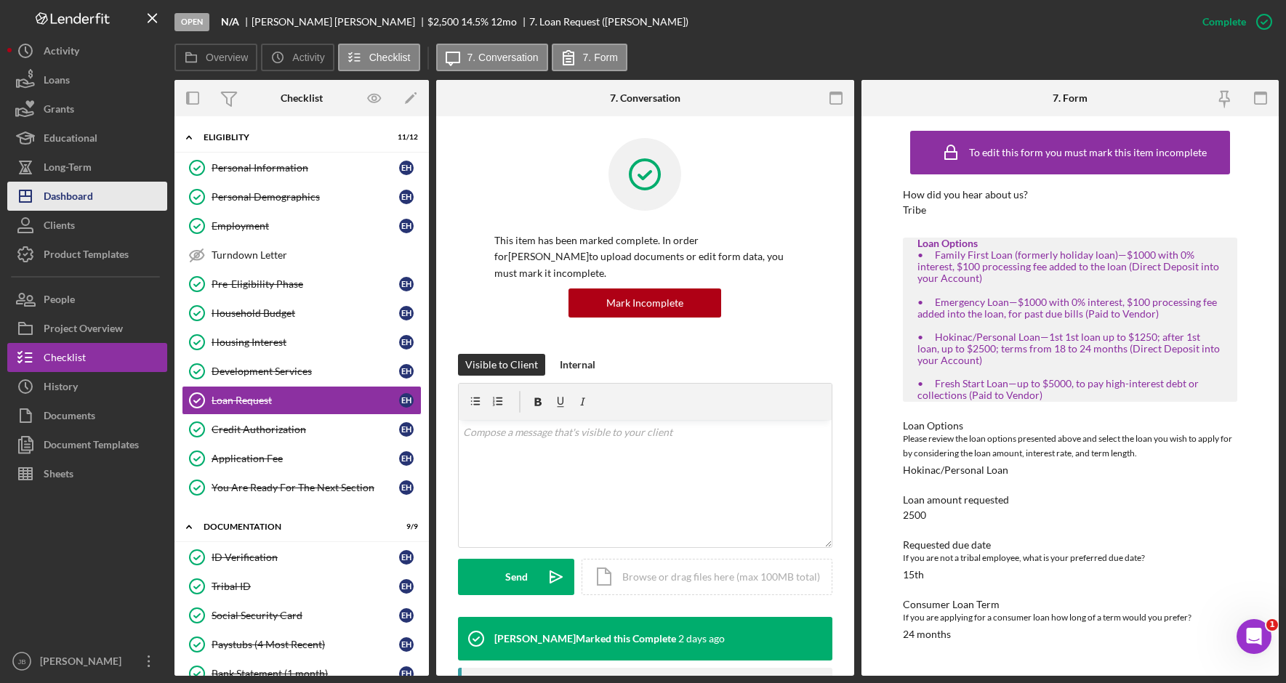
click at [102, 200] on button "Icon/Dashboard Dashboard" at bounding box center [87, 196] width 160 height 29
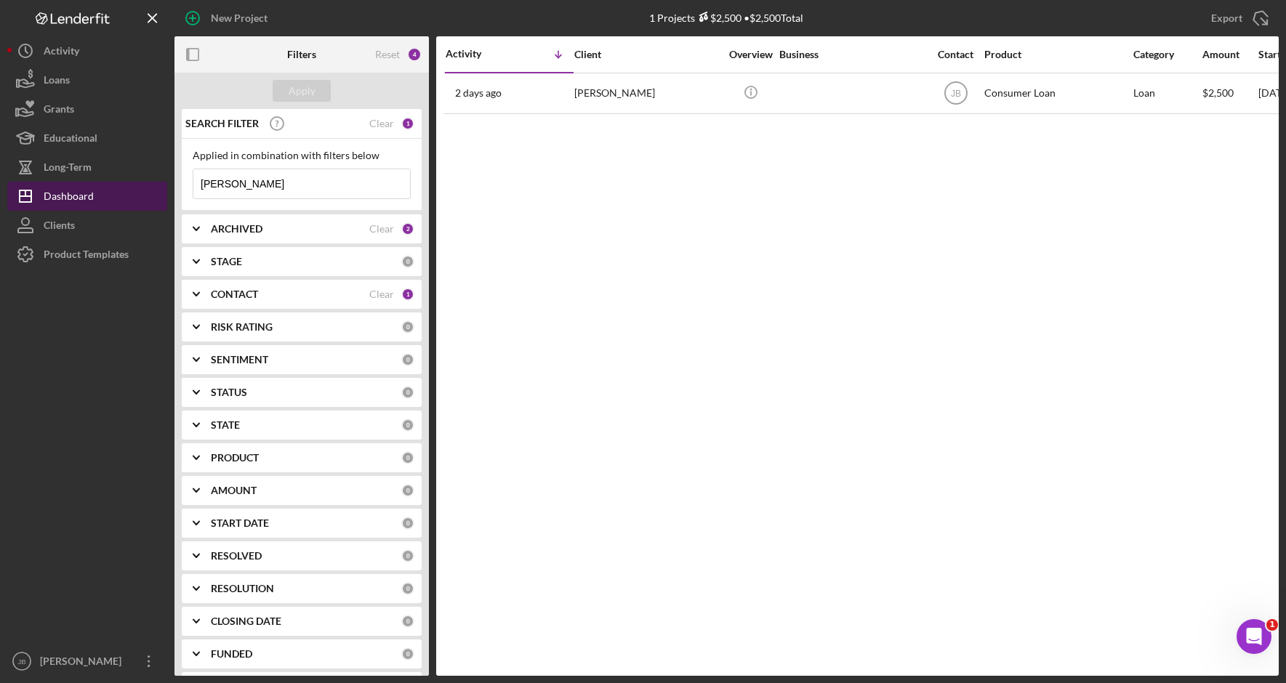
drag, startPoint x: 251, startPoint y: 184, endPoint x: 137, endPoint y: 188, distance: 114.2
click at [137, 188] on div "New Project 1 Projects $2,500 • $2,500 Total [PERSON_NAME] Export Icon/Export F…" at bounding box center [642, 338] width 1271 height 676
click at [313, 99] on div "Apply" at bounding box center [302, 91] width 27 height 22
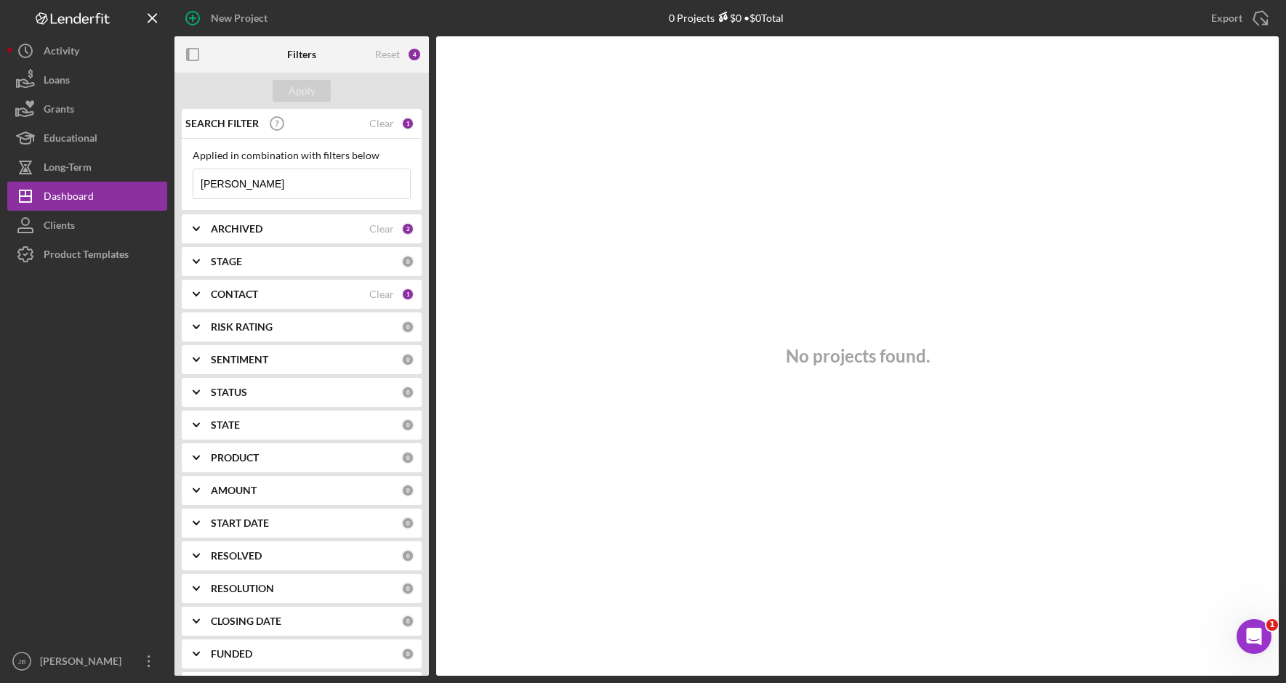
click at [244, 185] on input "[PERSON_NAME]" at bounding box center [301, 183] width 217 height 29
click at [310, 95] on div "Apply" at bounding box center [302, 91] width 27 height 22
click at [279, 204] on div "Applied in combination with filters below [PERSON_NAME] Icon/Menu Close" at bounding box center [302, 175] width 240 height 72
drag, startPoint x: 279, startPoint y: 187, endPoint x: 181, endPoint y: 192, distance: 98.3
click at [181, 192] on div "SEARCH FILTER Clear 1 Applied in combination with filters below [PERSON_NAME] I…" at bounding box center [301, 392] width 254 height 567
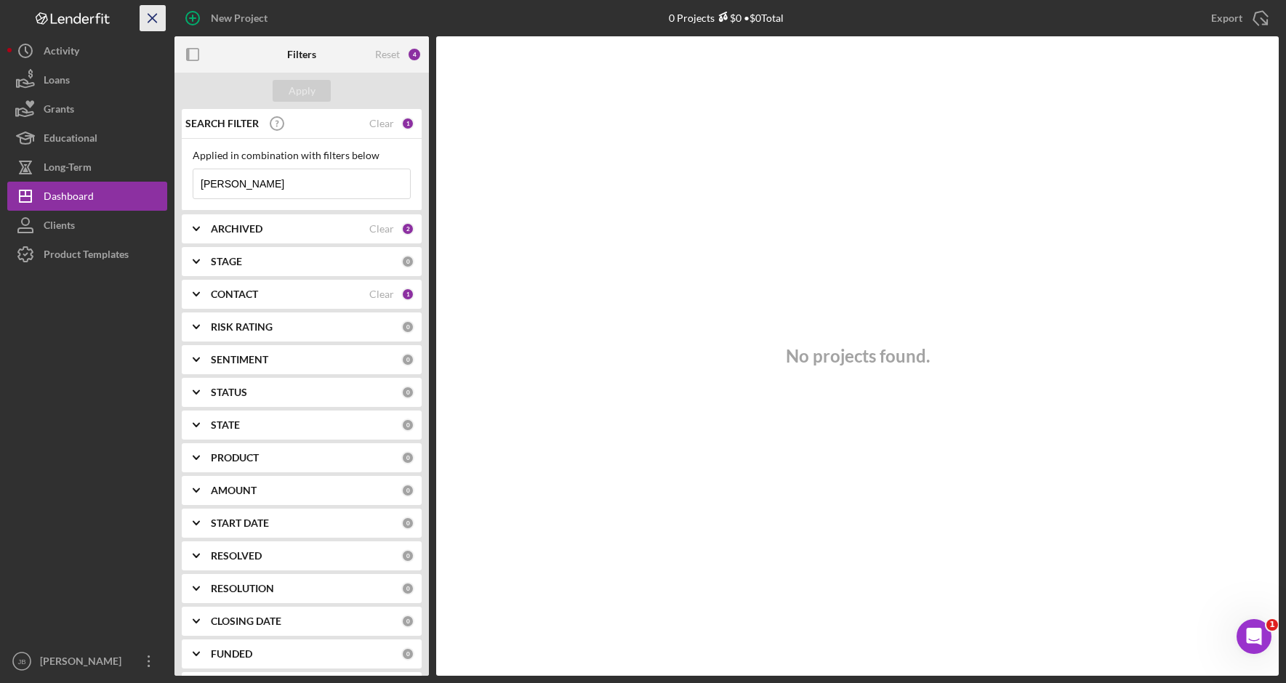
click at [160, 19] on icon "Icon/Menu Close" at bounding box center [153, 18] width 33 height 33
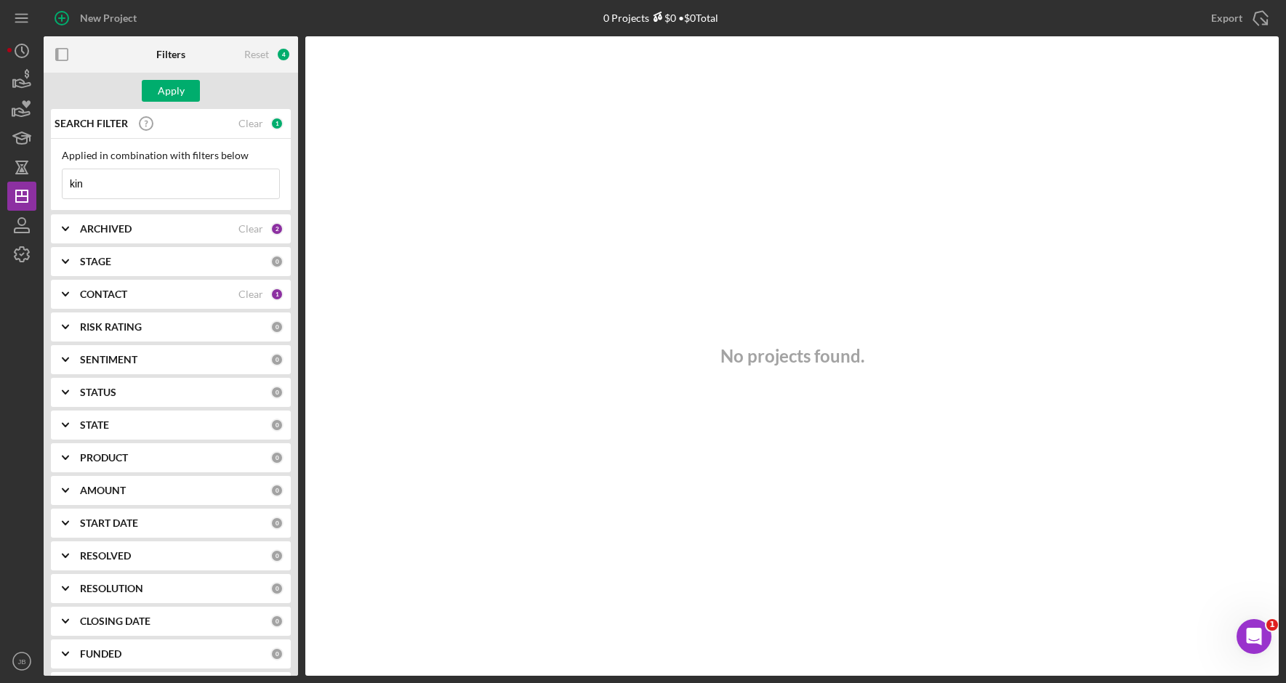
type input "[PERSON_NAME]"
click at [163, 95] on div "Apply" at bounding box center [171, 91] width 27 height 22
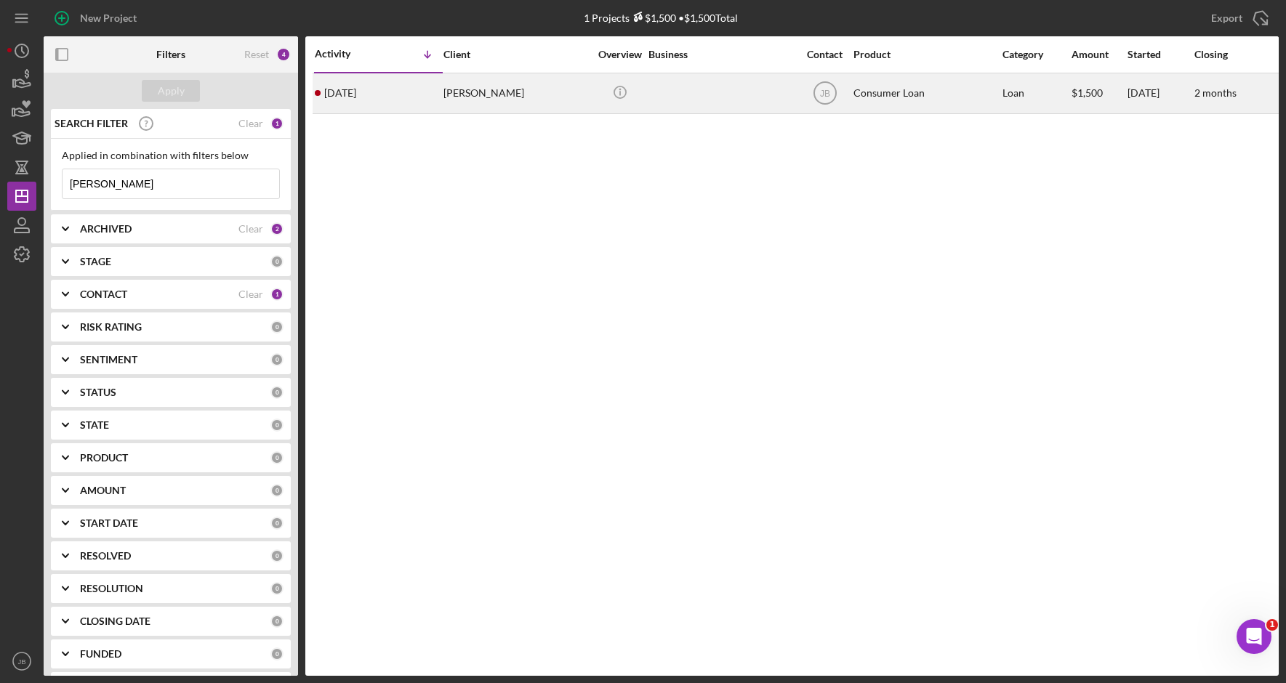
click at [488, 97] on div "[PERSON_NAME]" at bounding box center [515, 93] width 145 height 39
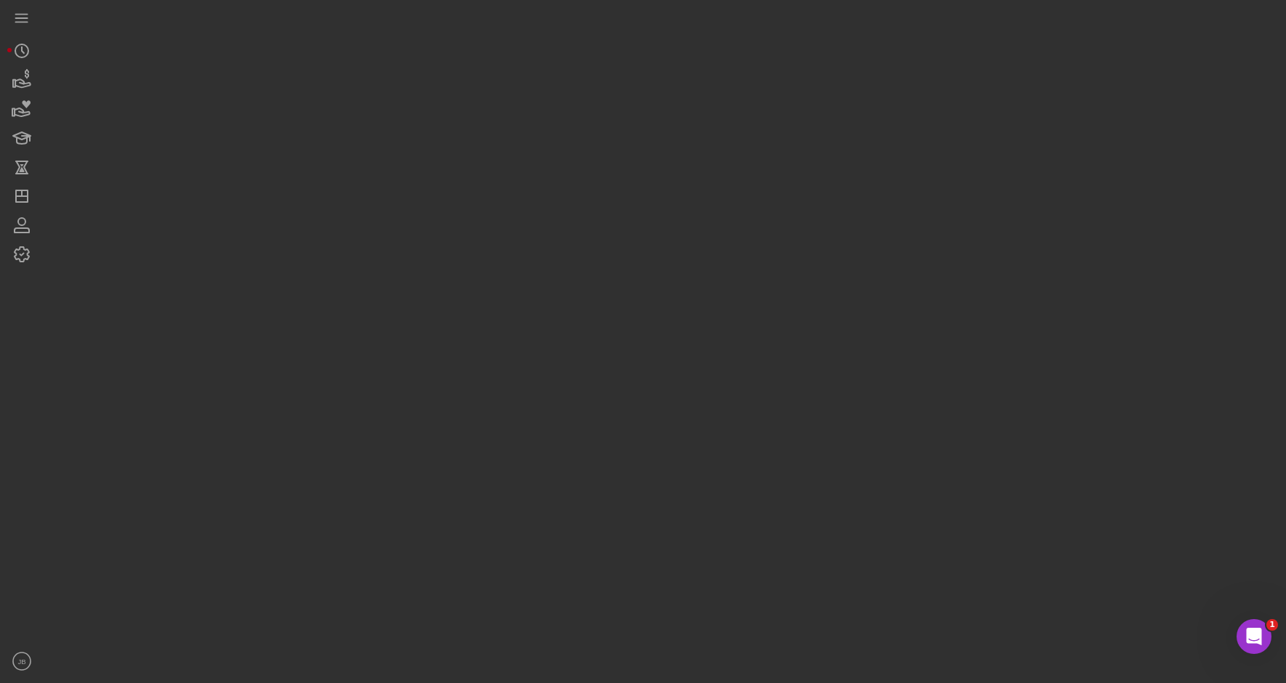
click at [488, 97] on div at bounding box center [661, 338] width 1235 height 676
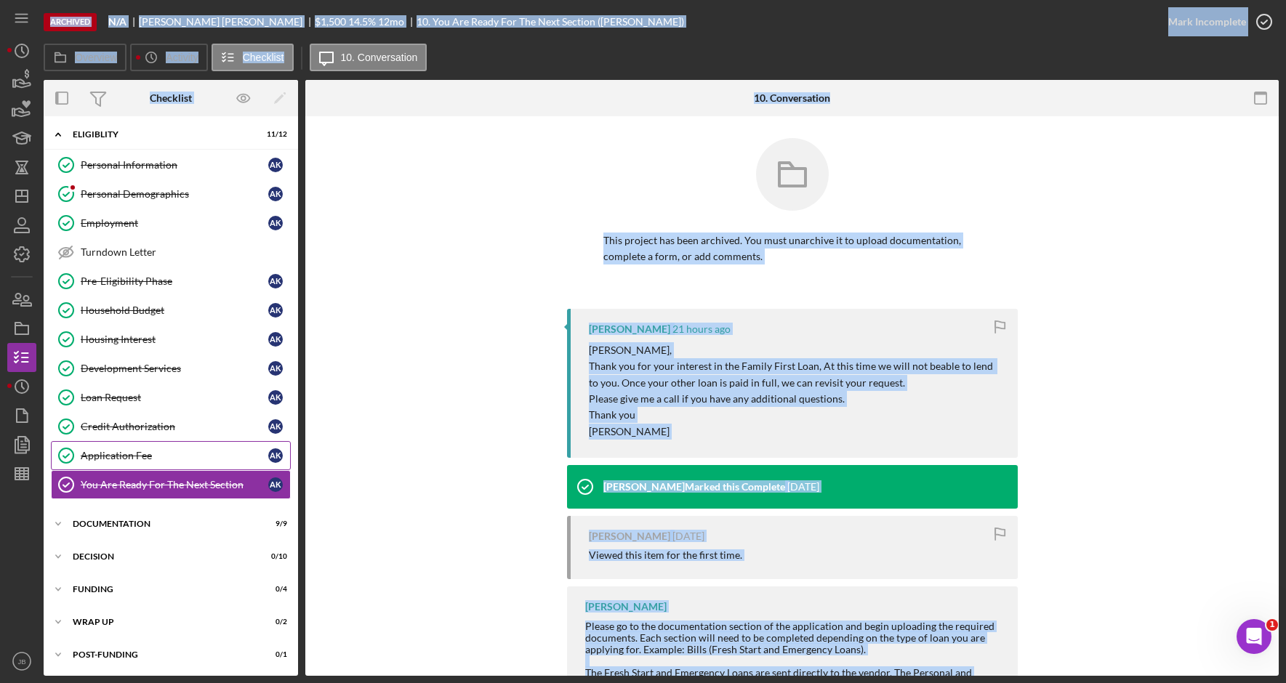
scroll to position [4, 0]
click at [180, 524] on div "Documentation" at bounding box center [176, 522] width 207 height 9
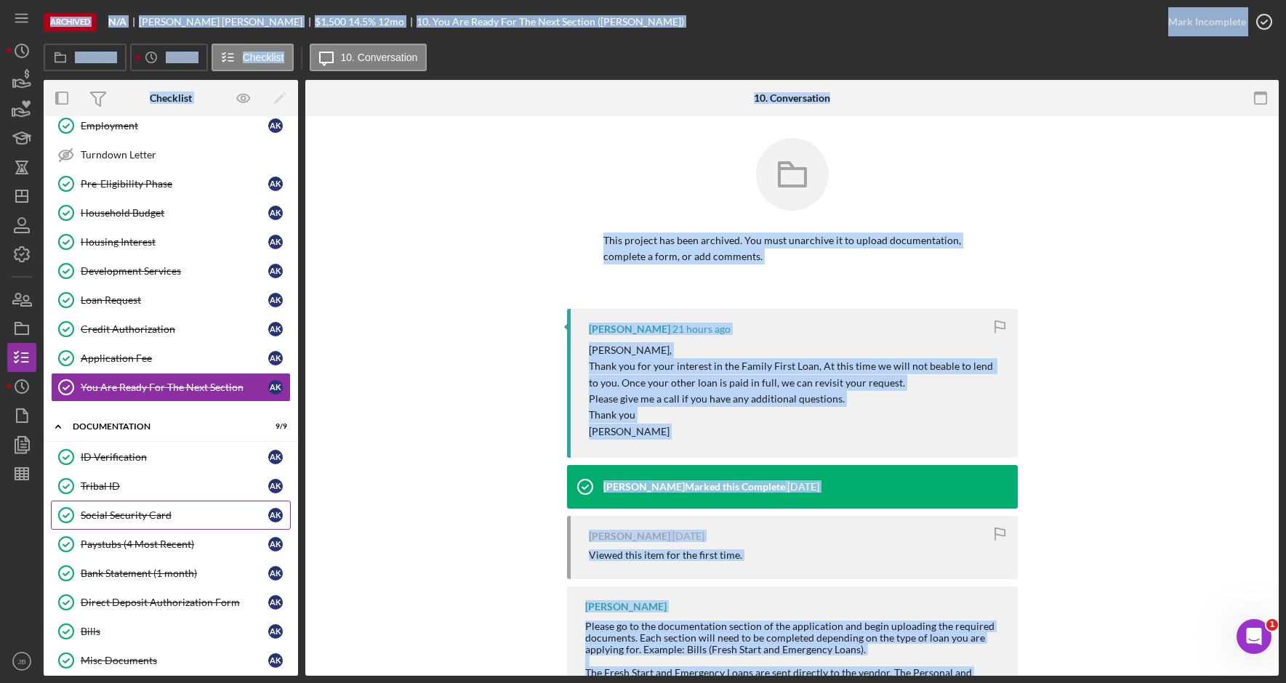
scroll to position [274, 0]
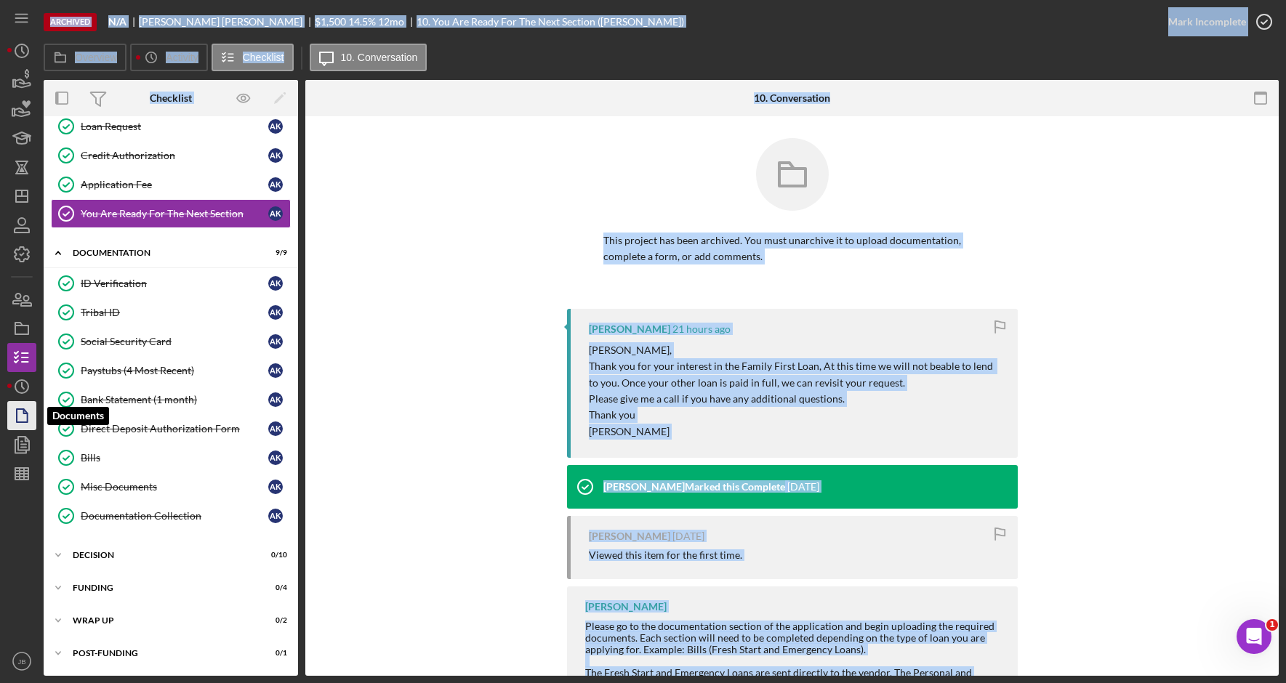
click at [29, 419] on icon "button" at bounding box center [22, 416] width 36 height 36
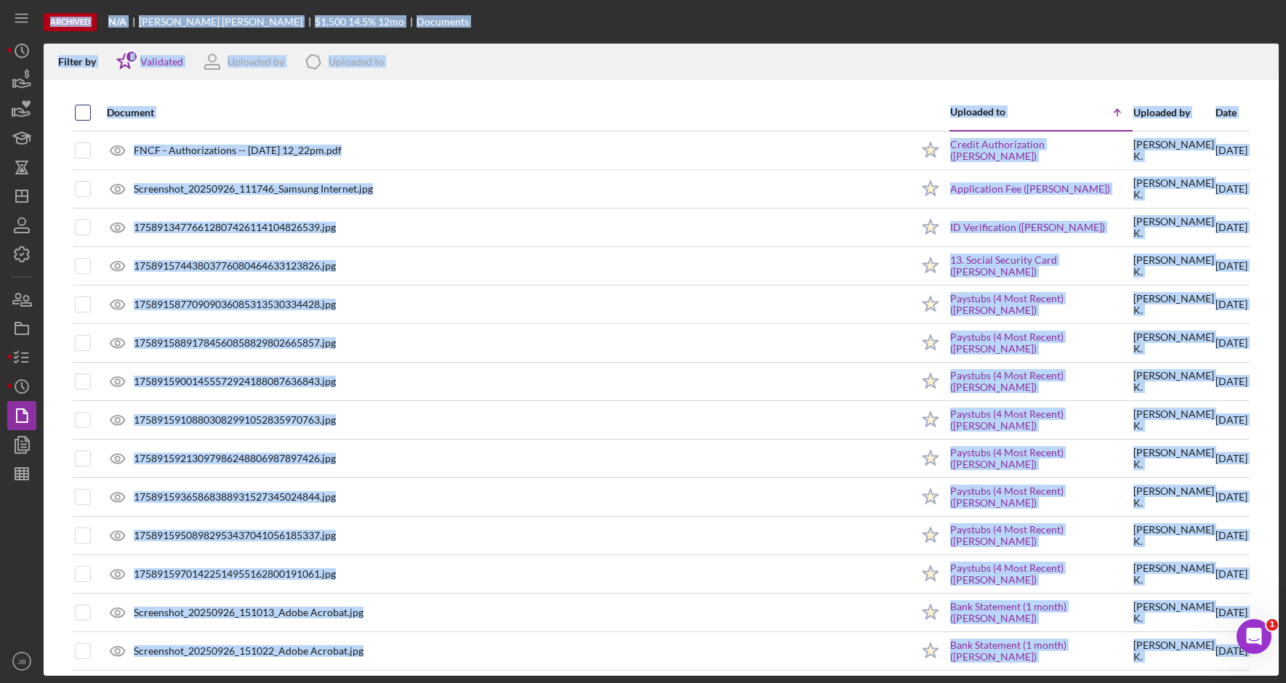
click at [85, 113] on input "checkbox" at bounding box center [83, 112] width 15 height 15
checkbox input "true"
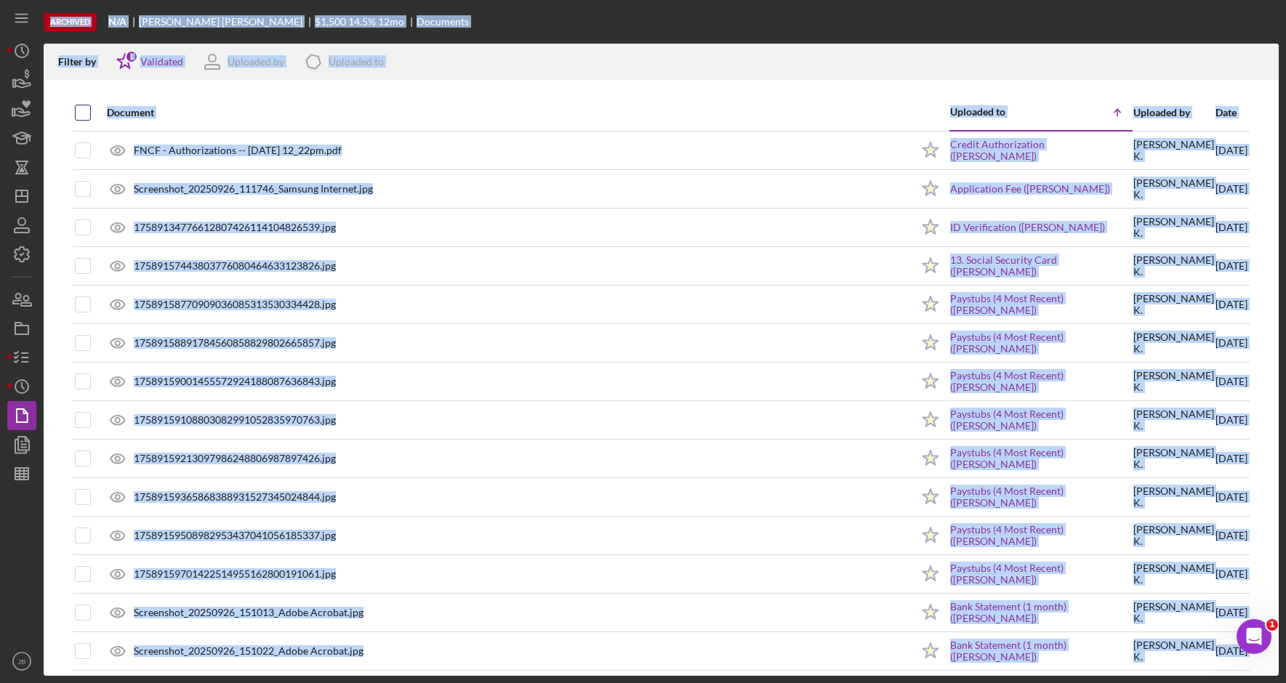
checkbox input "true"
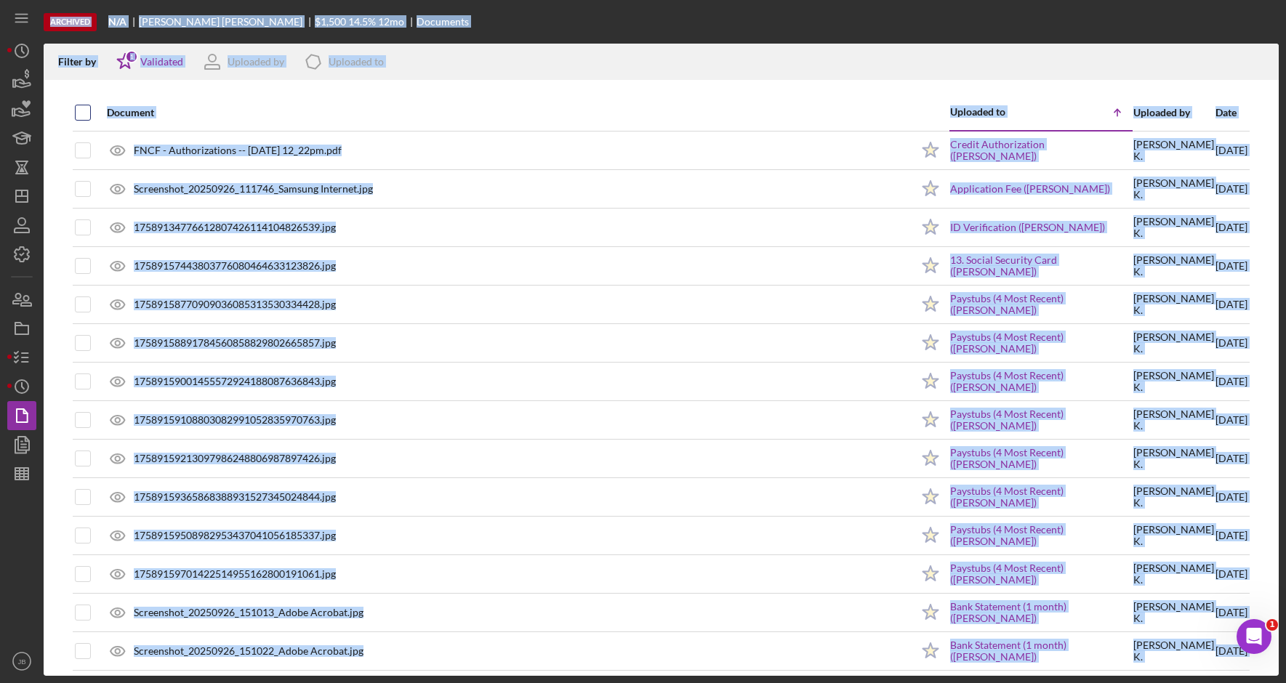
checkbox input "true"
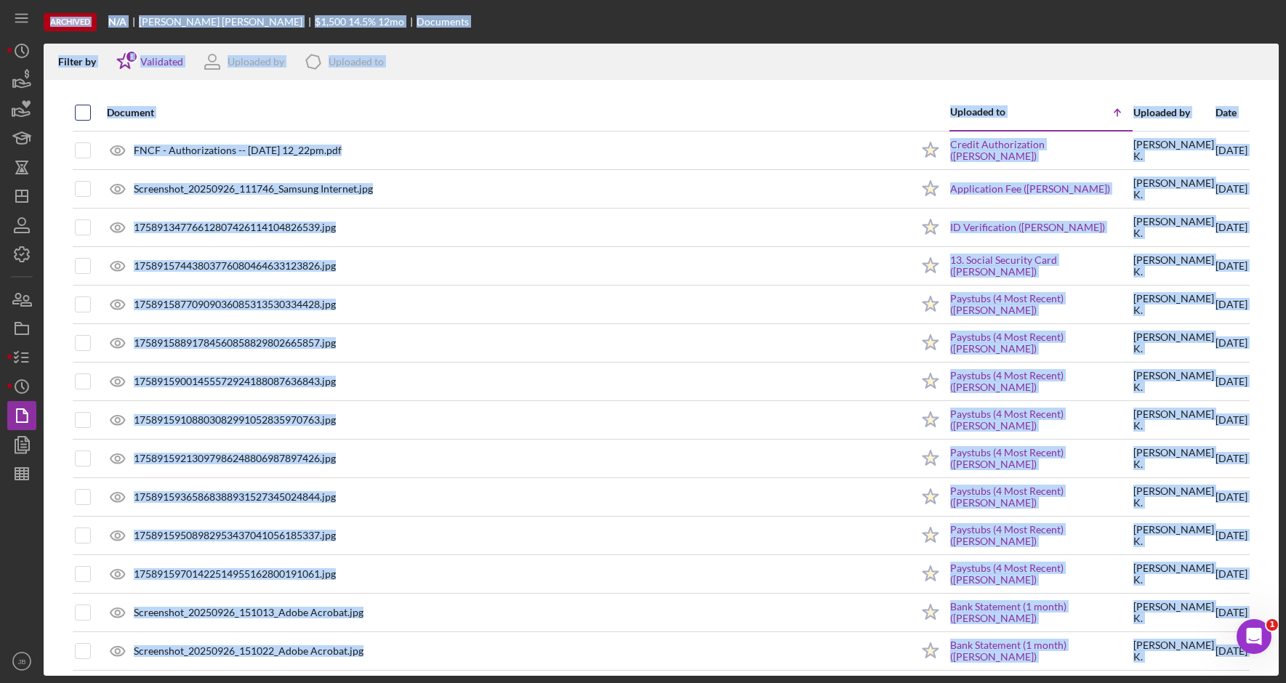
checkbox input "true"
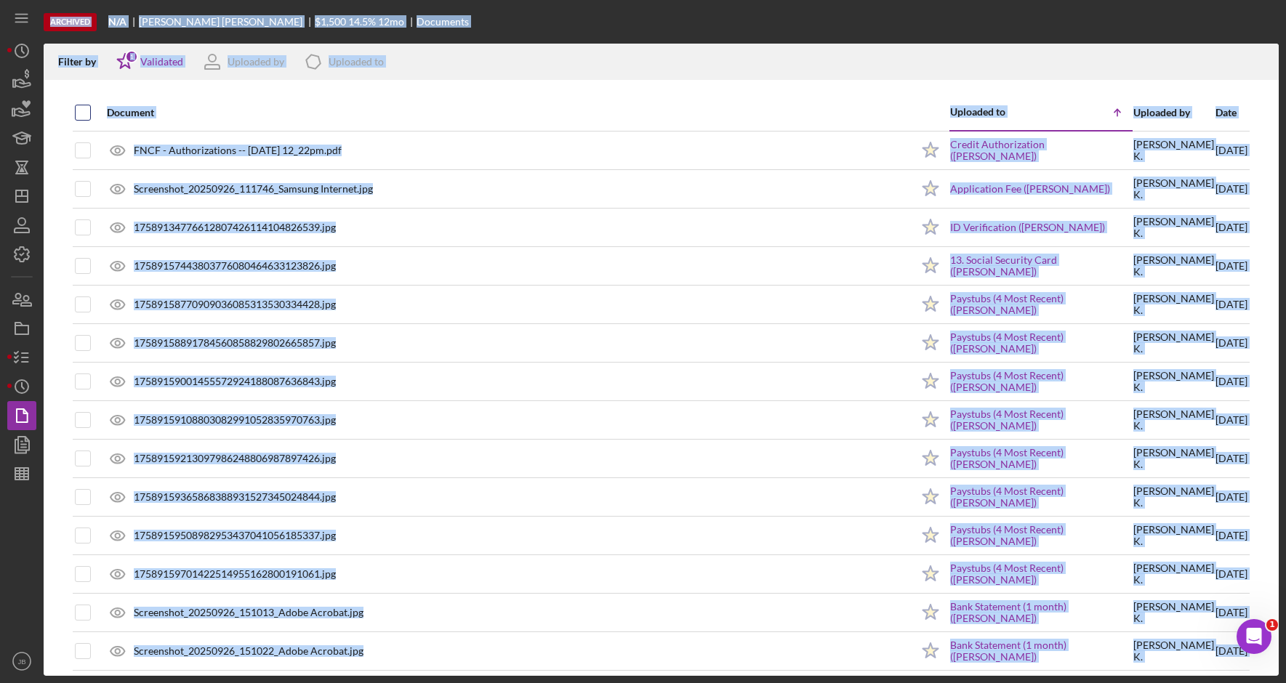
checkbox input "true"
click at [1263, 65] on icon "Icon/Download" at bounding box center [1261, 62] width 33 height 33
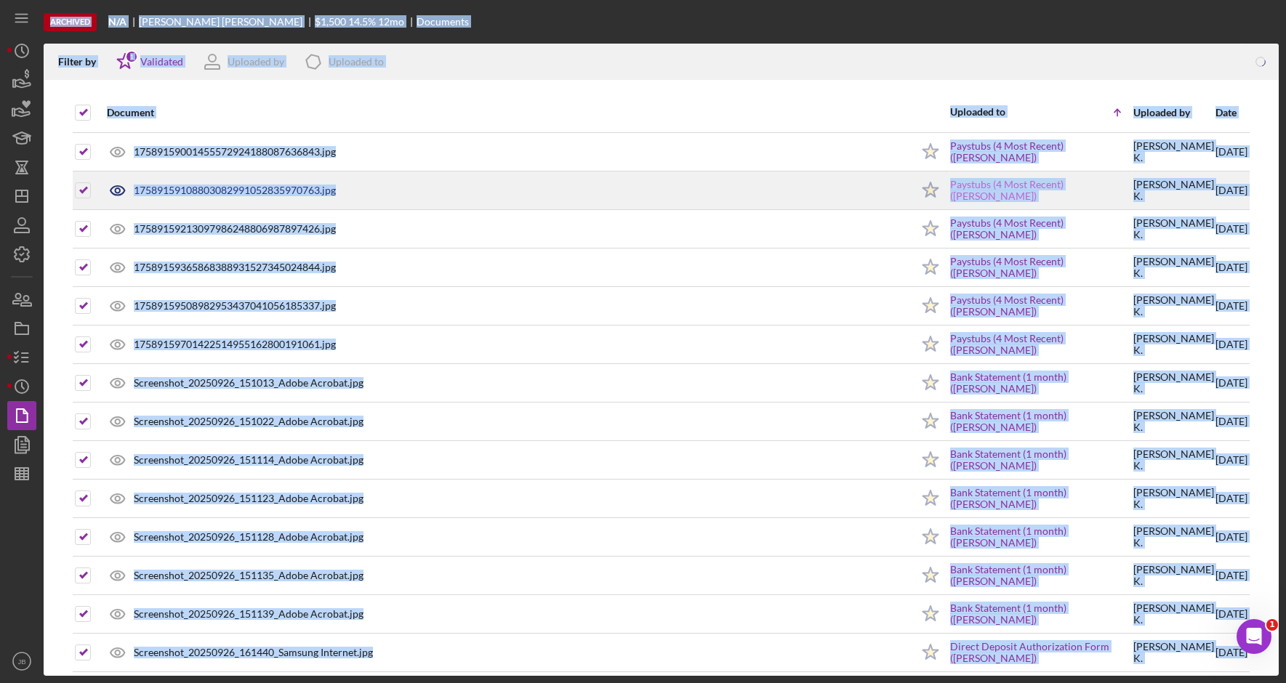
scroll to position [241, 0]
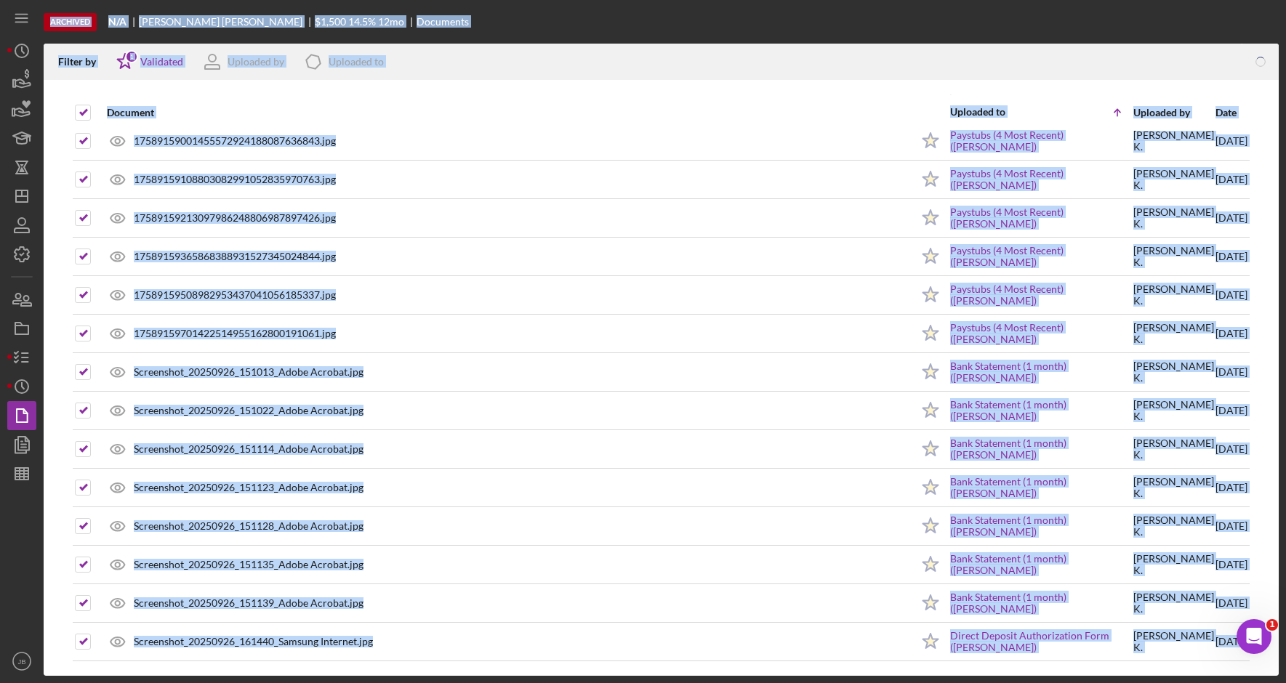
click at [1166, 31] on div "Archived N/A [PERSON_NAME] $1,500 14.5 % 12 mo Documents" at bounding box center [661, 22] width 1235 height 44
